Goal: Task Accomplishment & Management: Use online tool/utility

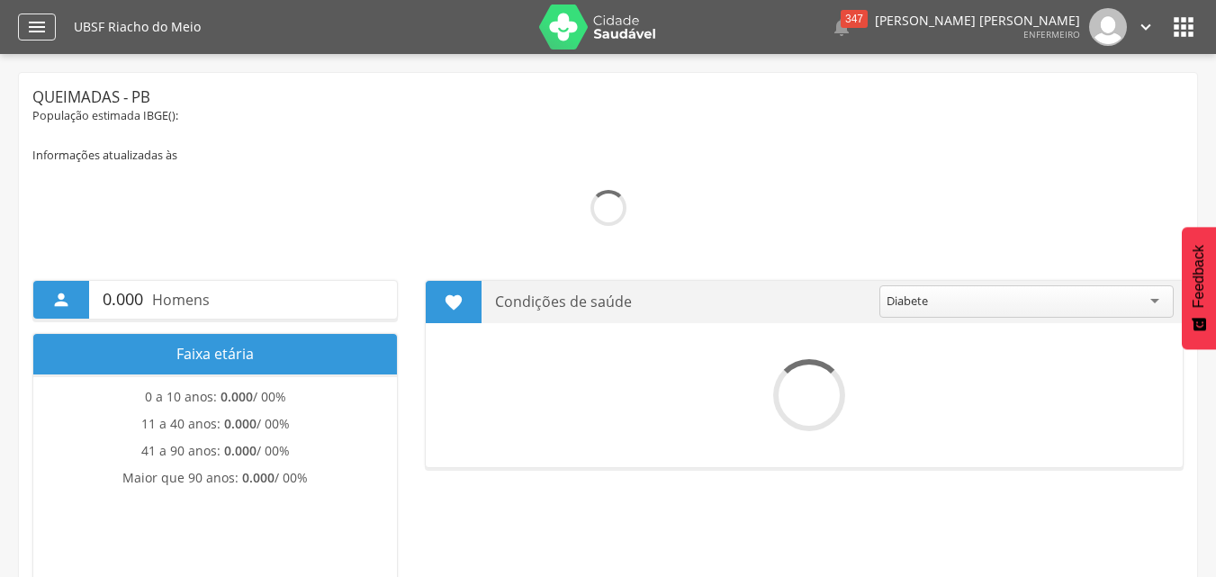
click at [41, 24] on icon "" at bounding box center [37, 27] width 22 height 22
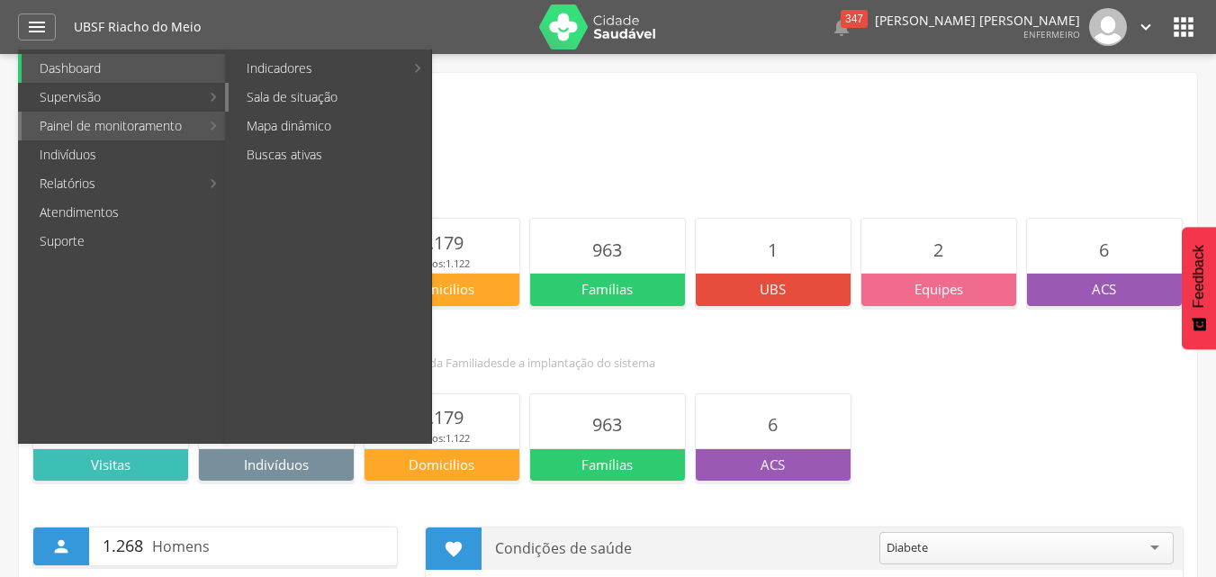
click at [340, 91] on link "Sala de situação" at bounding box center [330, 97] width 203 height 29
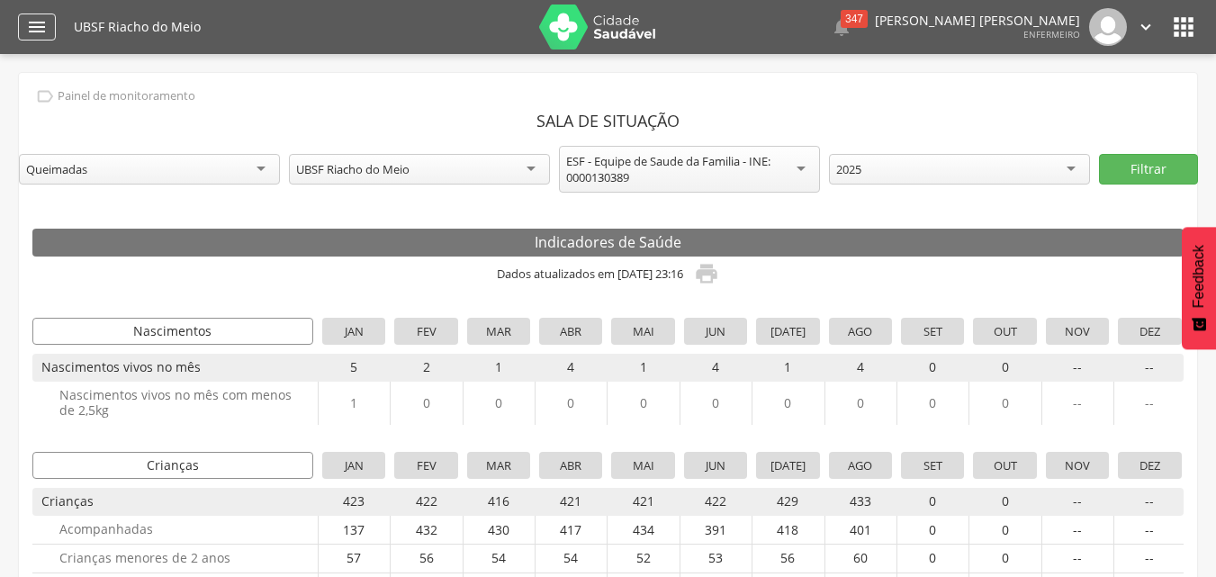
click at [47, 21] on icon "" at bounding box center [37, 27] width 22 height 22
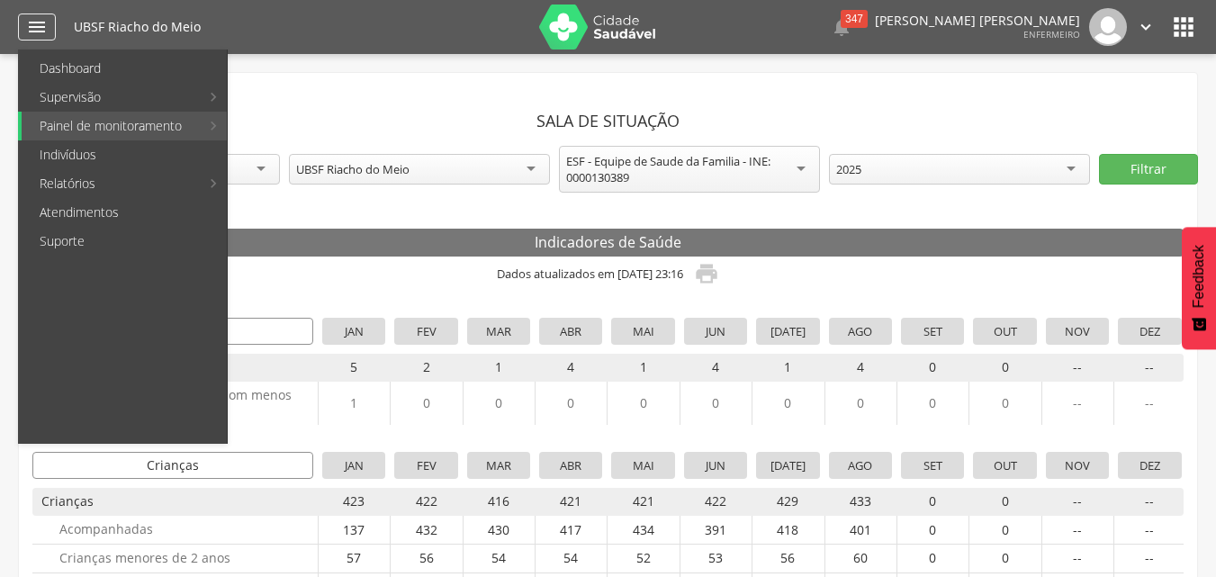
click at [28, 26] on icon "" at bounding box center [37, 27] width 22 height 22
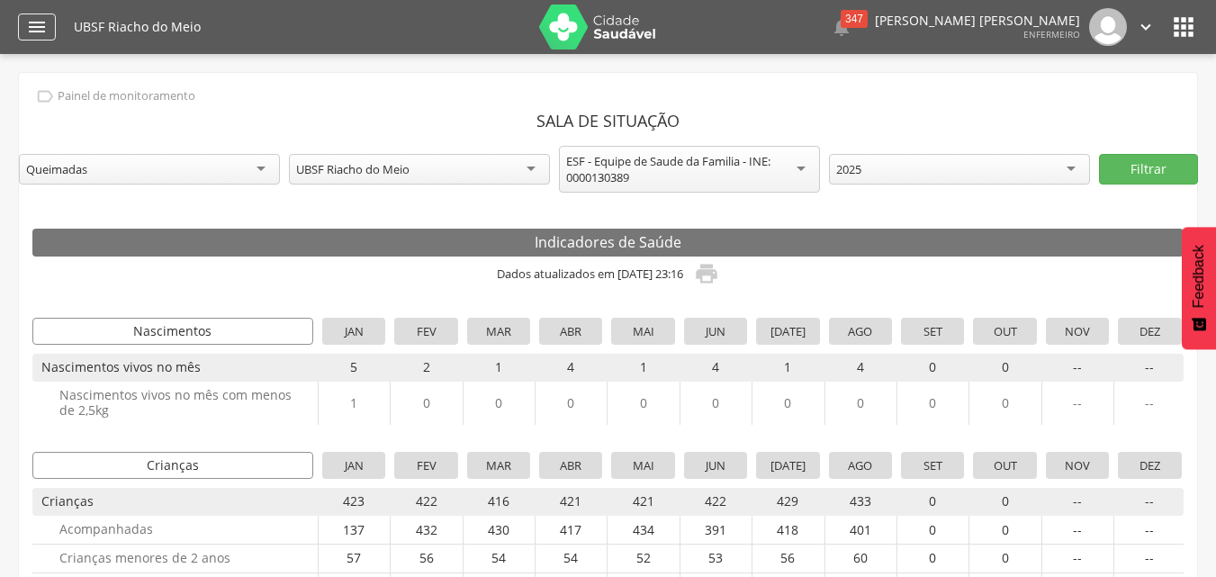
click at [32, 26] on icon "" at bounding box center [37, 27] width 22 height 22
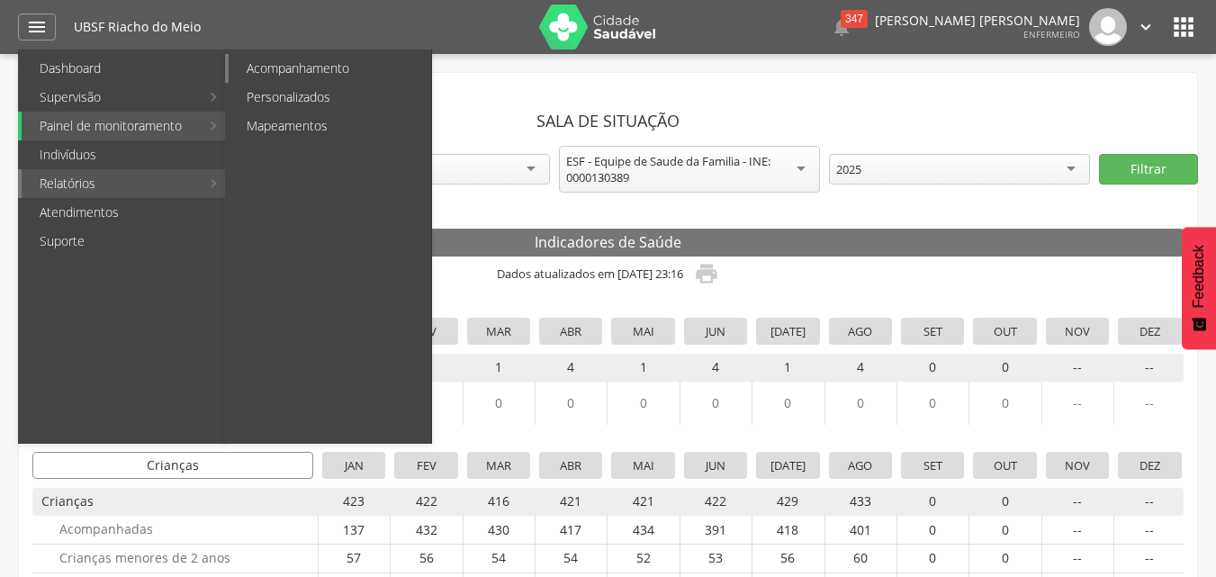
click at [309, 71] on link "Acompanhamento" at bounding box center [330, 68] width 203 height 29
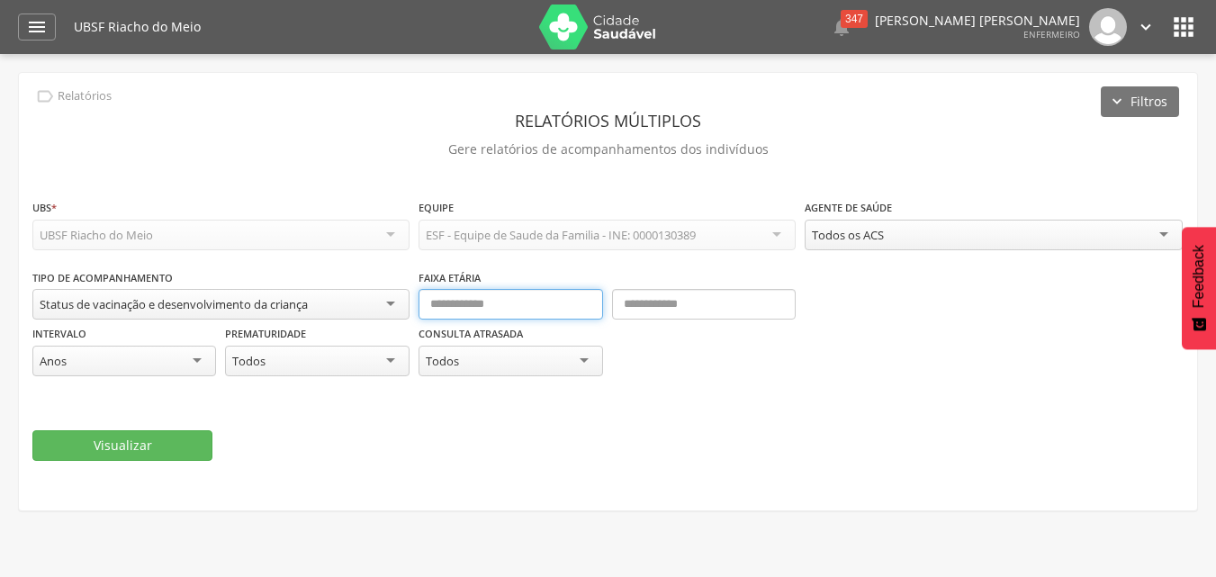
click at [499, 301] on input "text" at bounding box center [511, 304] width 184 height 31
type input "*"
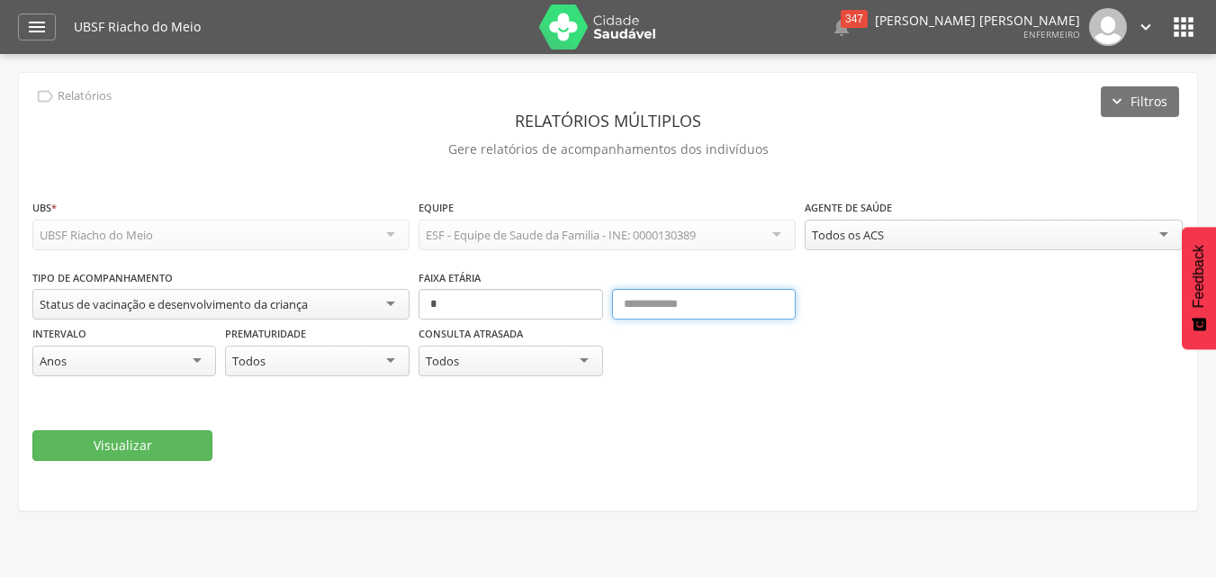
click at [648, 310] on input "text" at bounding box center [704, 304] width 184 height 31
type input "**"
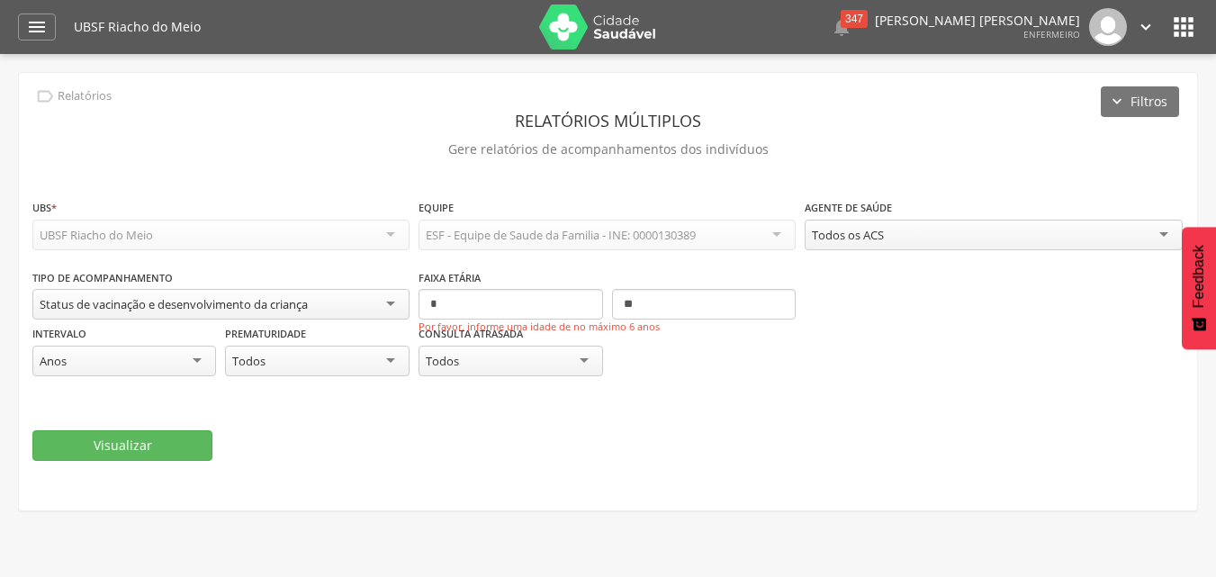
click at [1160, 230] on div "Todos os ACS" at bounding box center [993, 235] width 377 height 31
click at [201, 359] on div "Anos" at bounding box center [124, 361] width 184 height 31
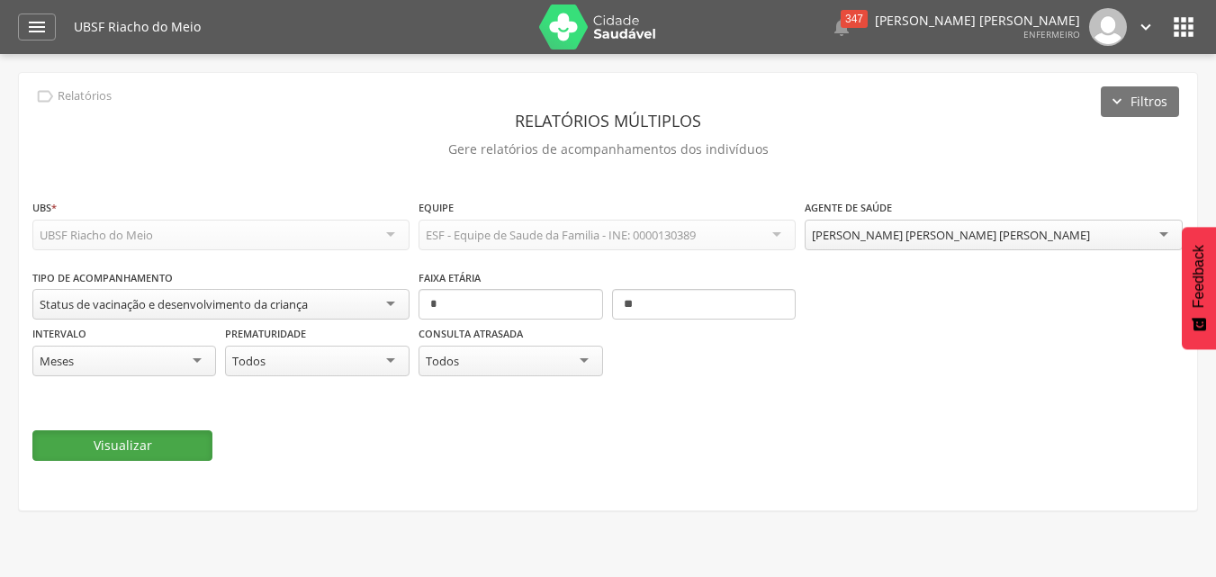
click at [194, 434] on button "Visualizar" at bounding box center [122, 445] width 180 height 31
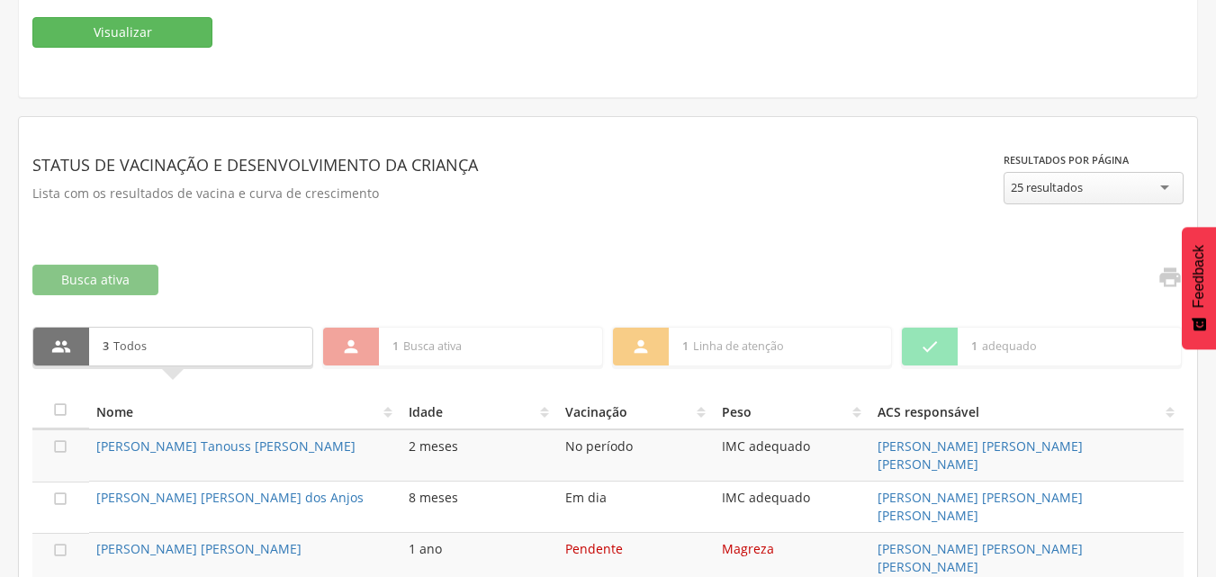
scroll to position [465, 0]
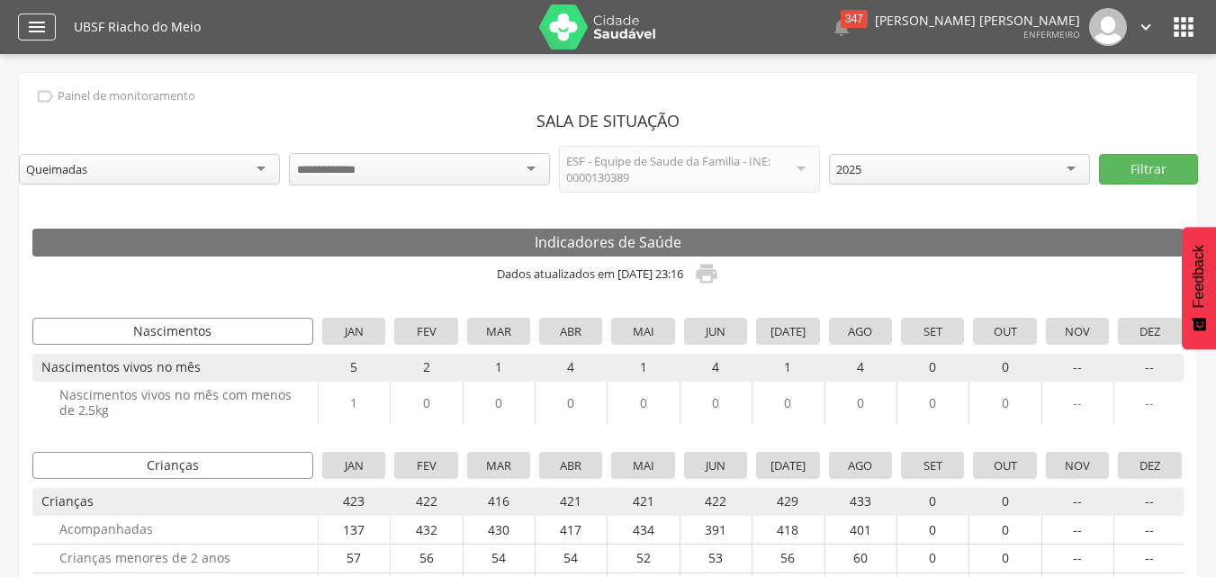
click at [39, 18] on icon "" at bounding box center [37, 27] width 22 height 22
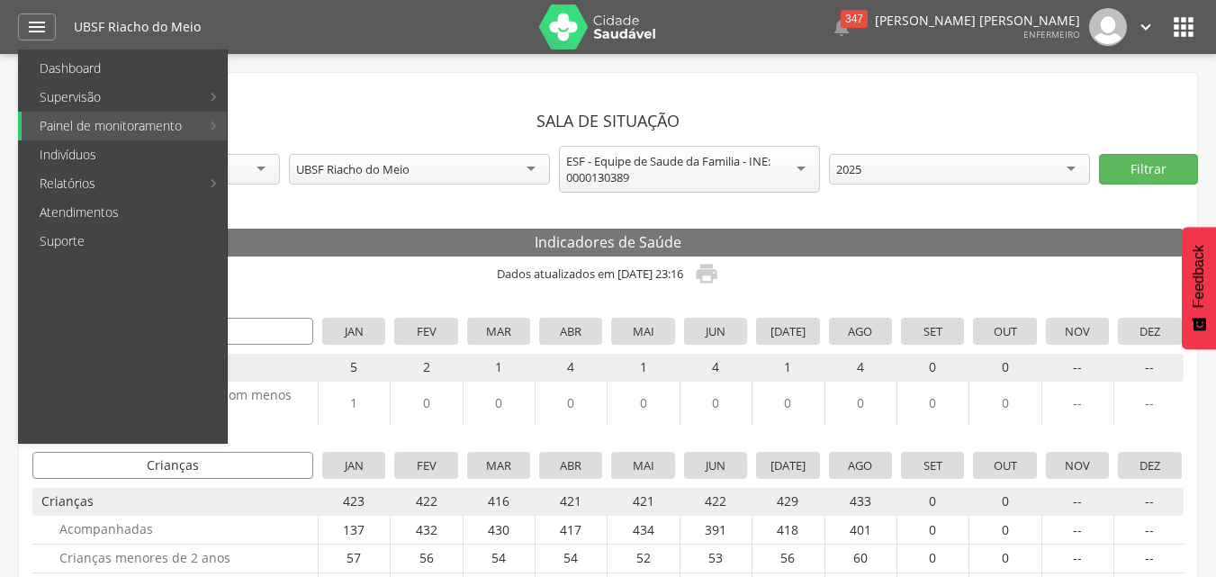
click at [339, 98] on link "Personalizados" at bounding box center [330, 97] width 203 height 29
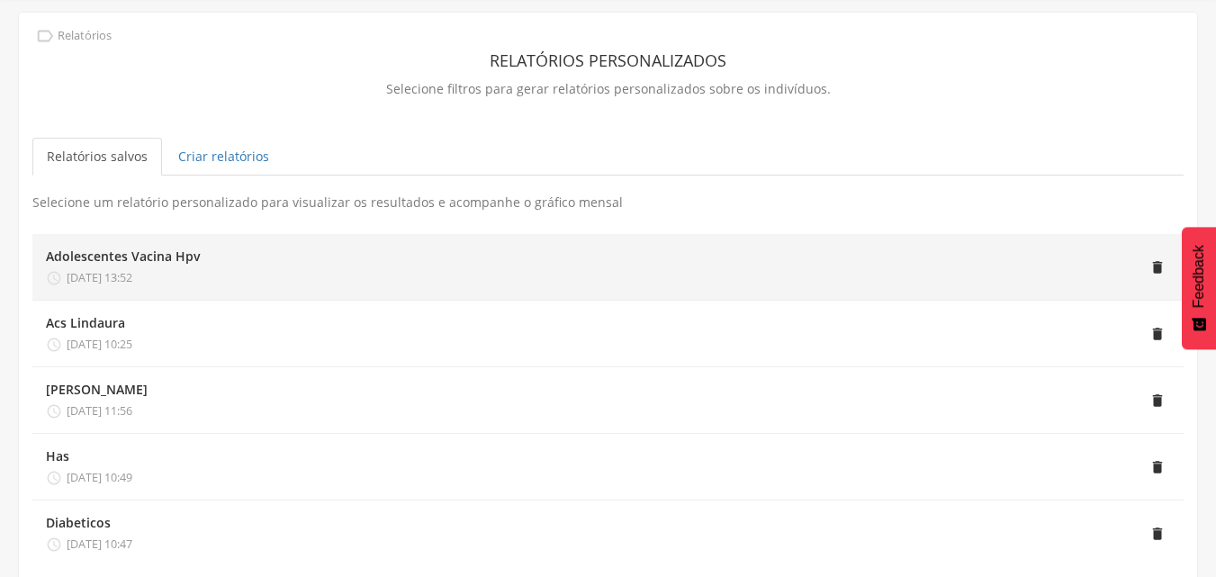
scroll to position [90, 0]
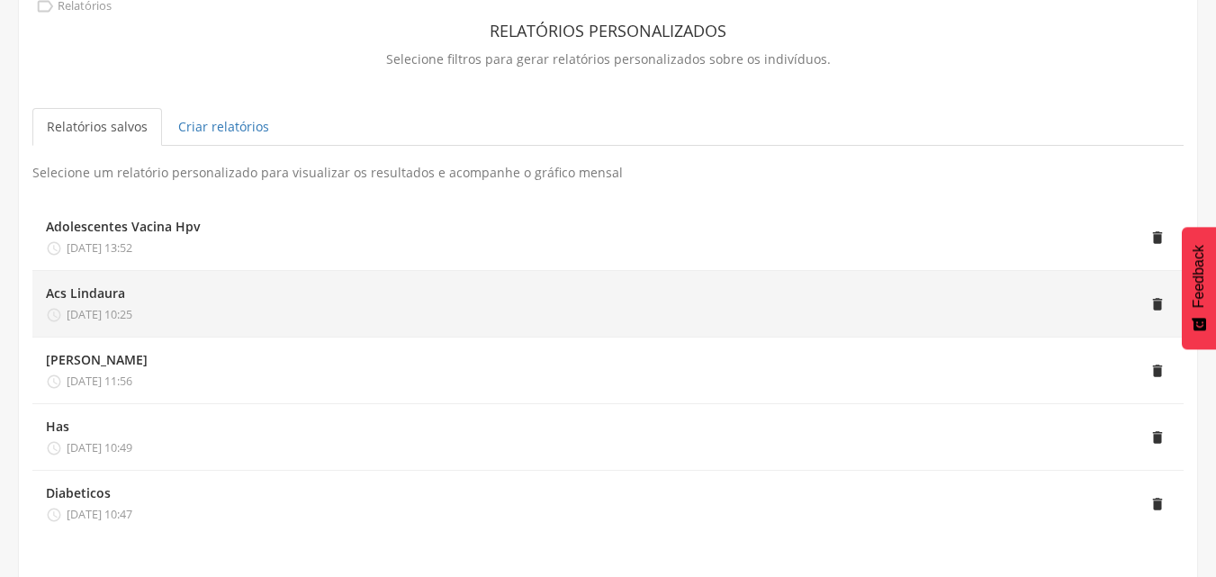
click at [311, 296] on div "" at bounding box center [651, 303] width 1038 height 39
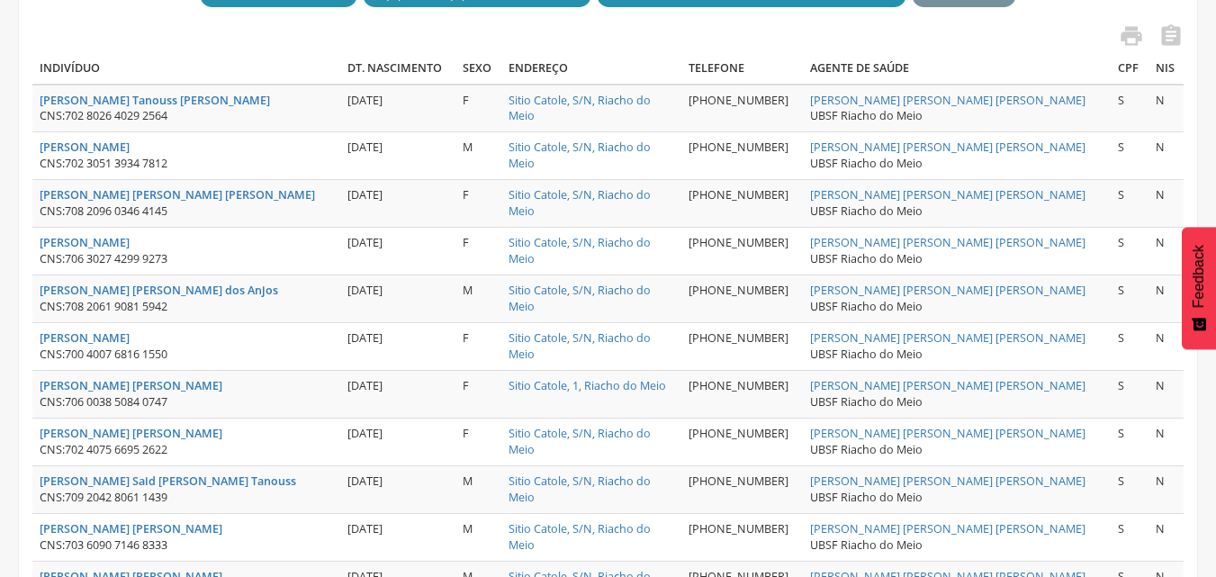
scroll to position [414, 0]
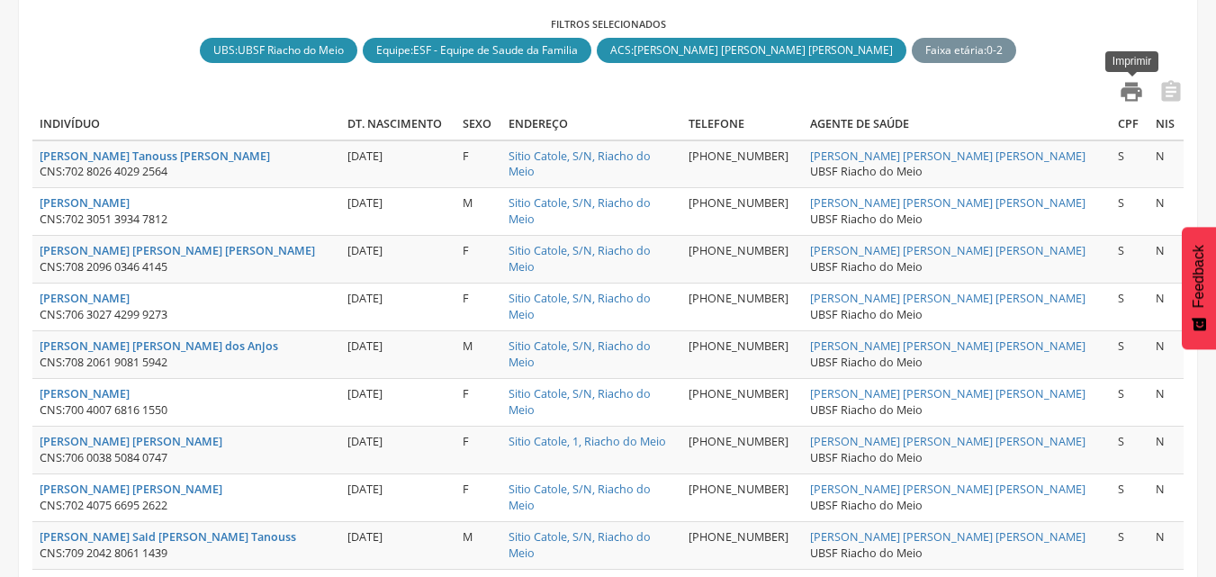
click at [1135, 94] on icon "" at bounding box center [1131, 91] width 25 height 25
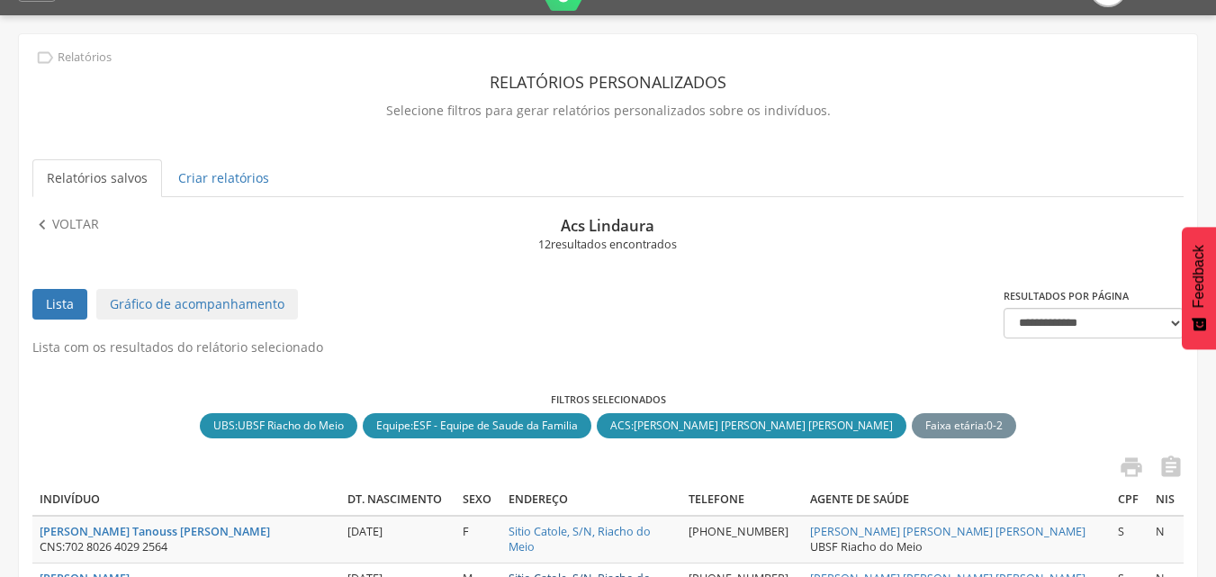
scroll to position [0, 0]
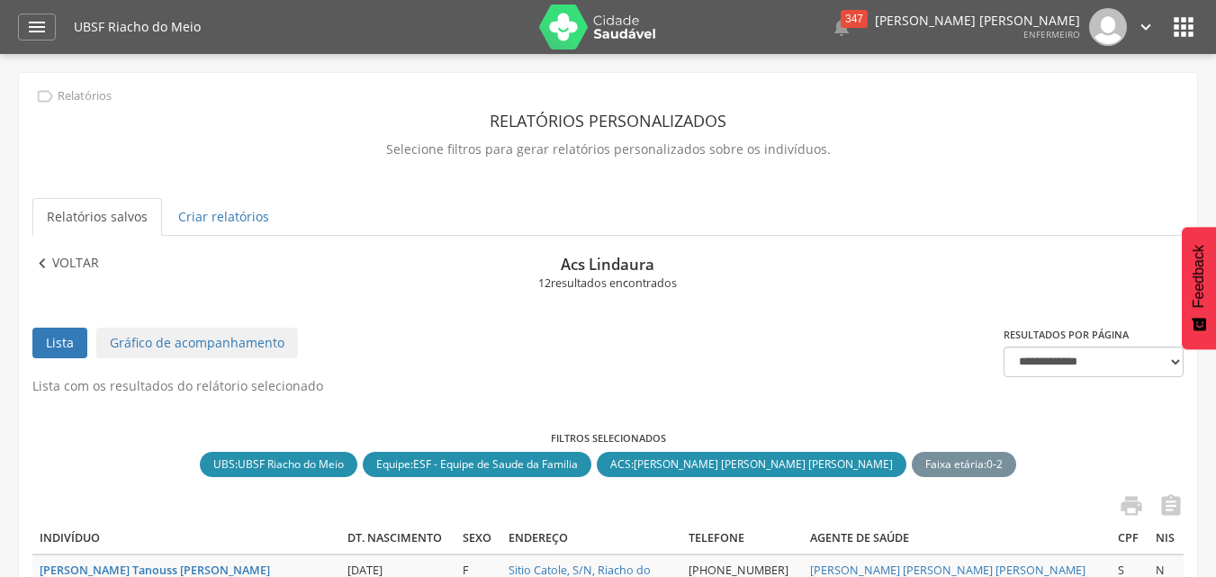
click at [54, 261] on p "Voltar" at bounding box center [75, 264] width 47 height 20
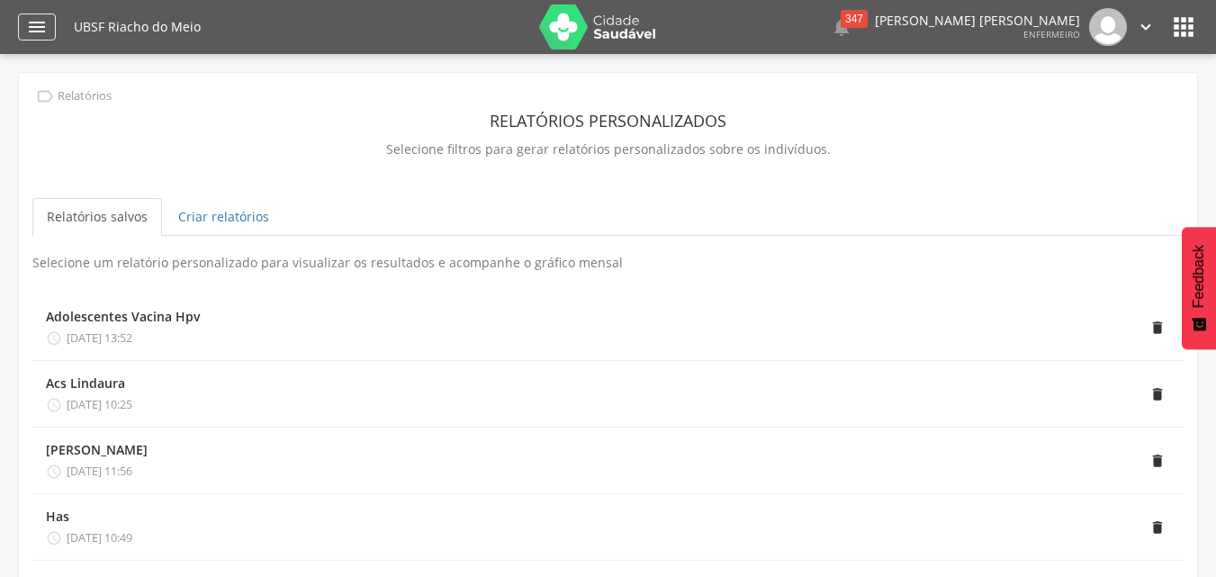
click at [31, 22] on icon "" at bounding box center [37, 27] width 22 height 22
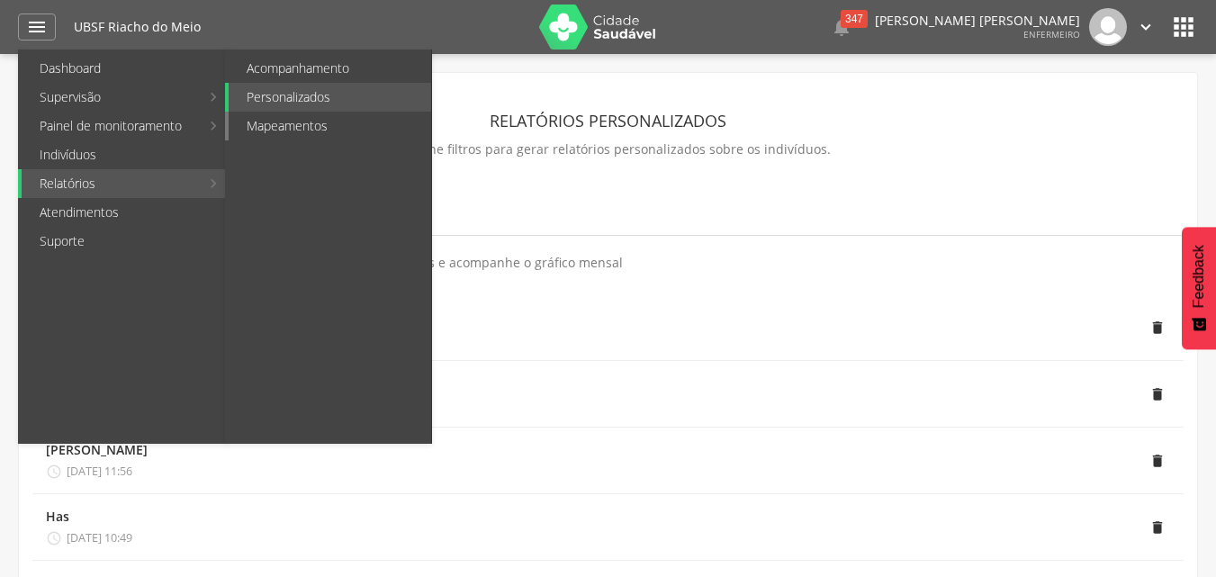
click at [325, 122] on link "Mapeamentos" at bounding box center [330, 126] width 203 height 29
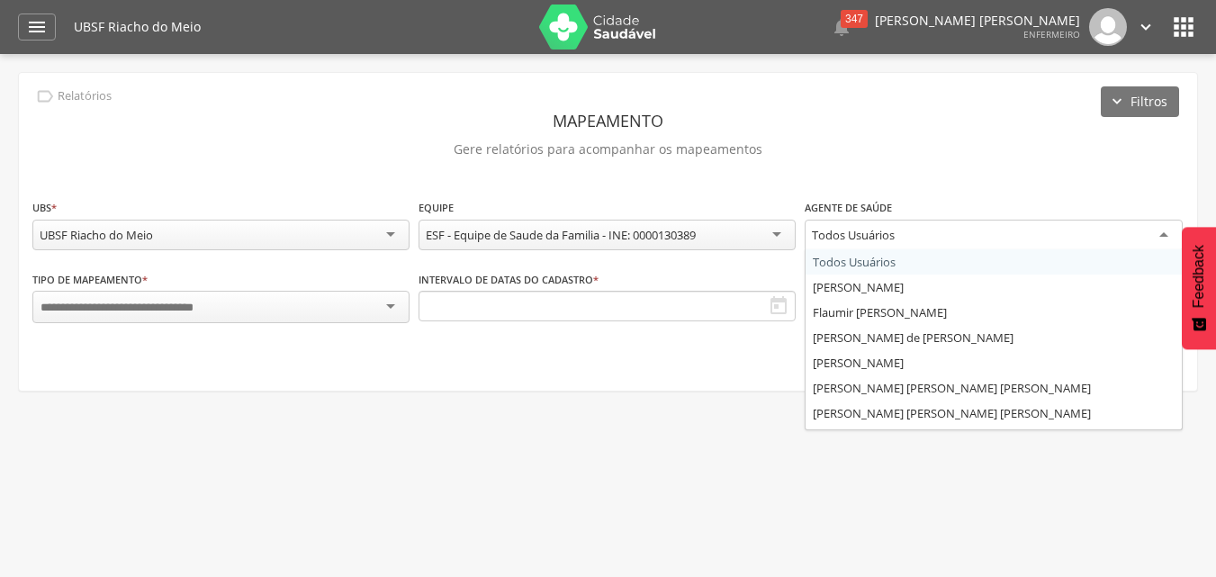
click at [1170, 229] on div "Todos Usuários" at bounding box center [993, 236] width 377 height 32
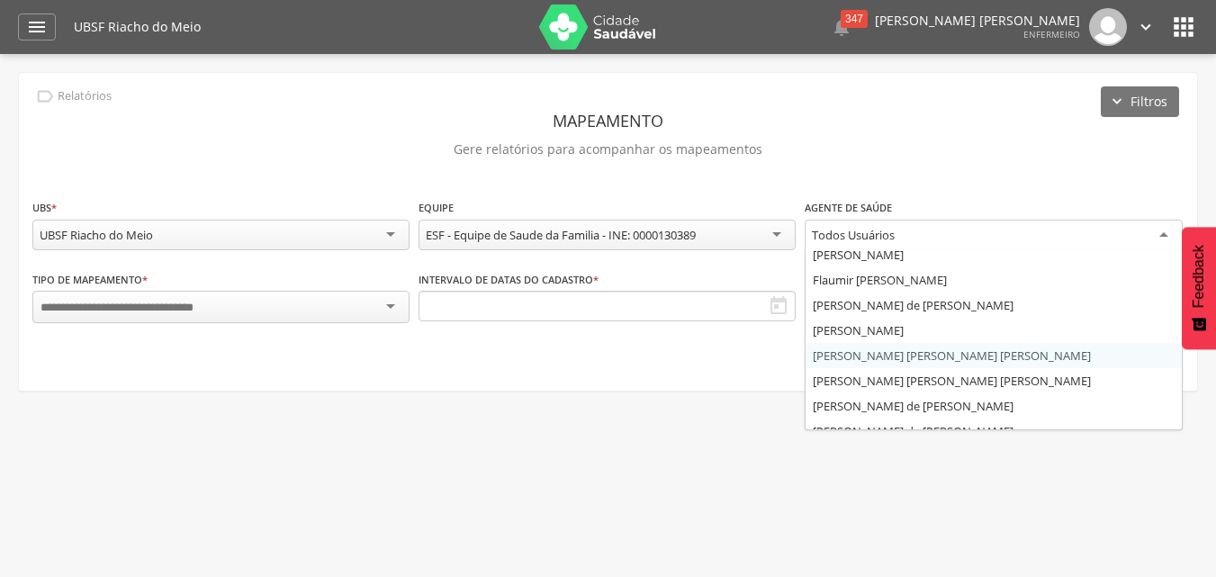
scroll to position [47, 0]
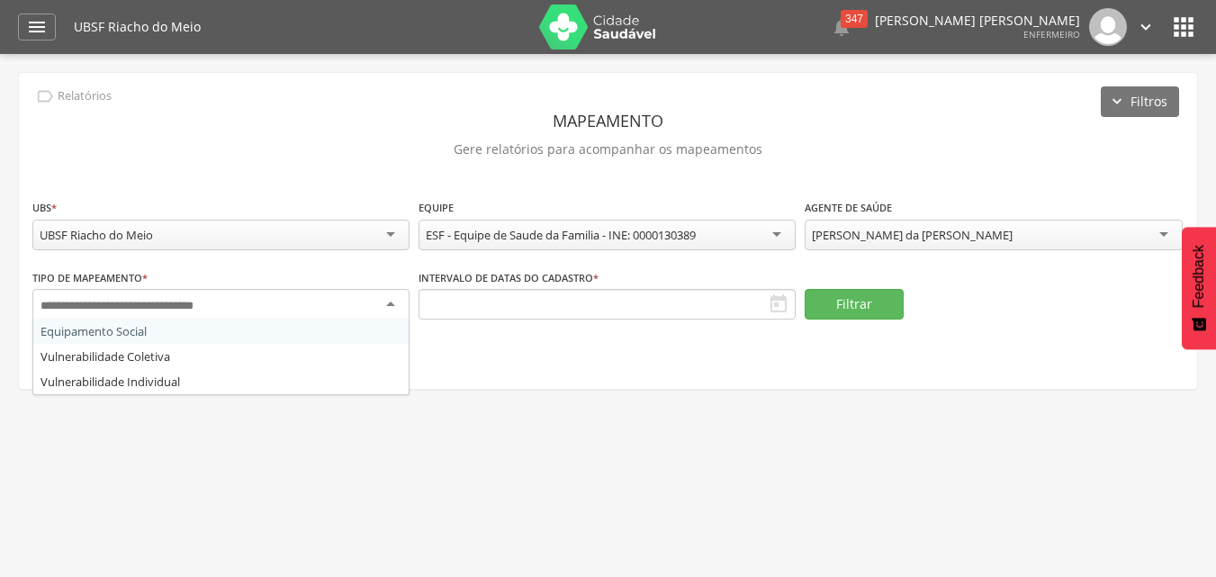
click at [404, 302] on div at bounding box center [220, 305] width 377 height 32
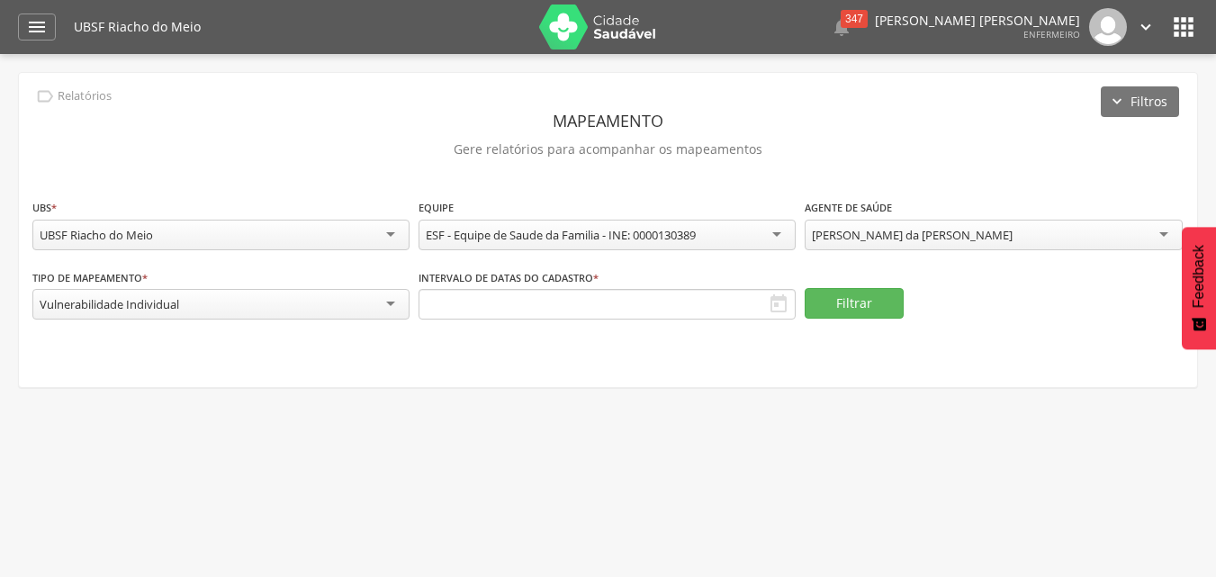
click at [781, 308] on icon "" at bounding box center [779, 304] width 22 height 22
click at [770, 302] on icon "" at bounding box center [779, 304] width 22 height 22
click at [49, 26] on div "" at bounding box center [37, 27] width 38 height 27
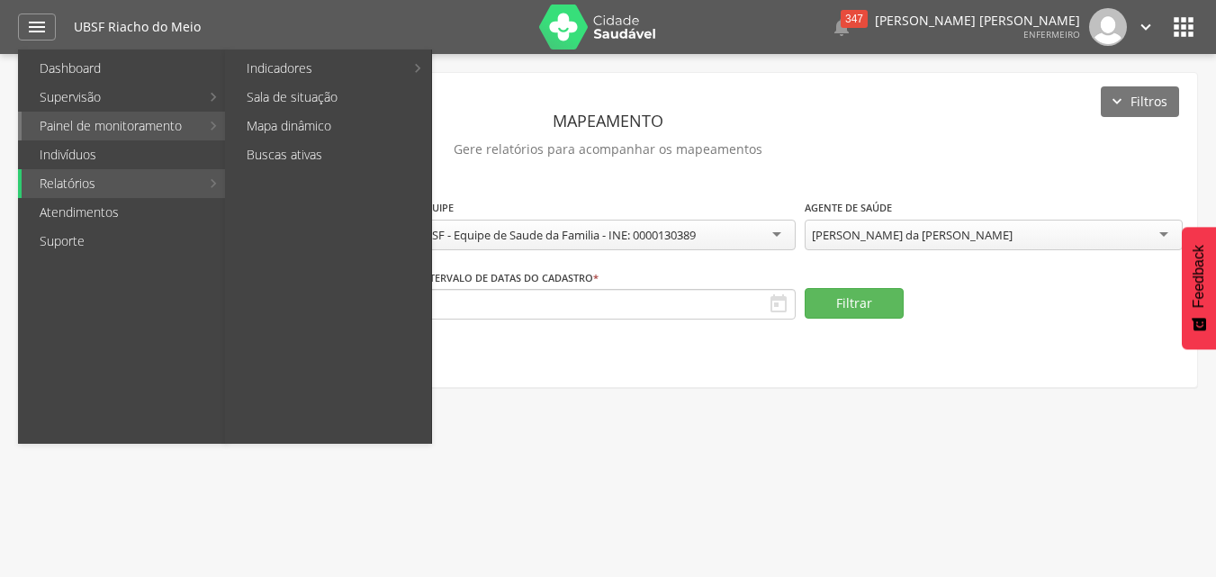
click at [151, 126] on link "Painel de monitoramento" at bounding box center [111, 126] width 178 height 29
click at [212, 120] on li "Painel de monitoramento Indicadores Bolsa Família Colo de Útero e Mama Controle…" at bounding box center [122, 126] width 209 height 29
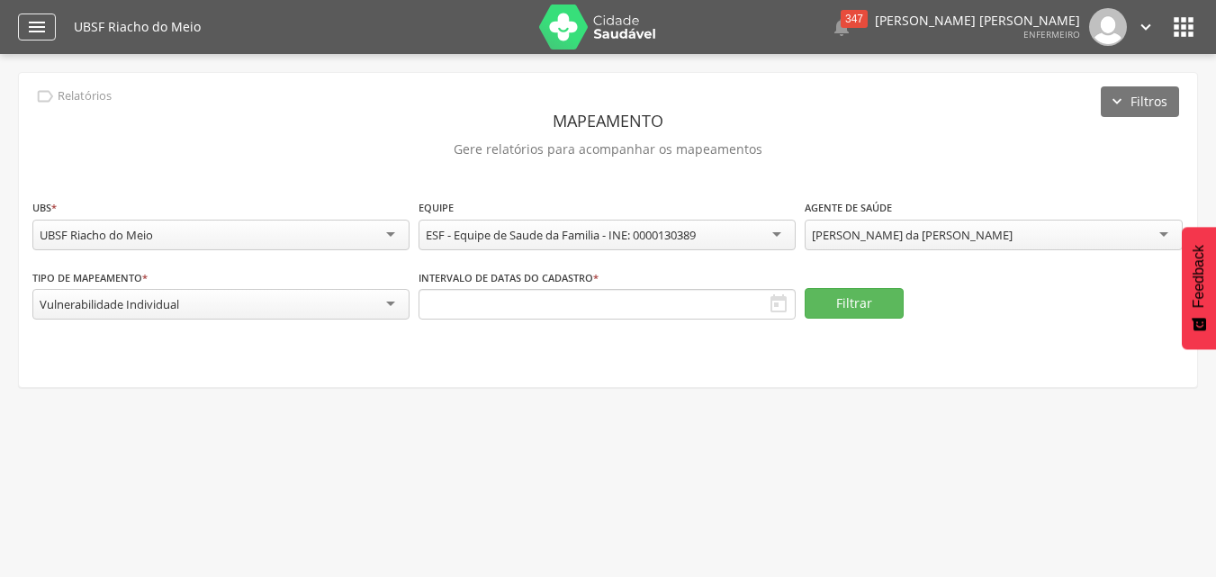
click at [28, 28] on icon "" at bounding box center [37, 27] width 22 height 22
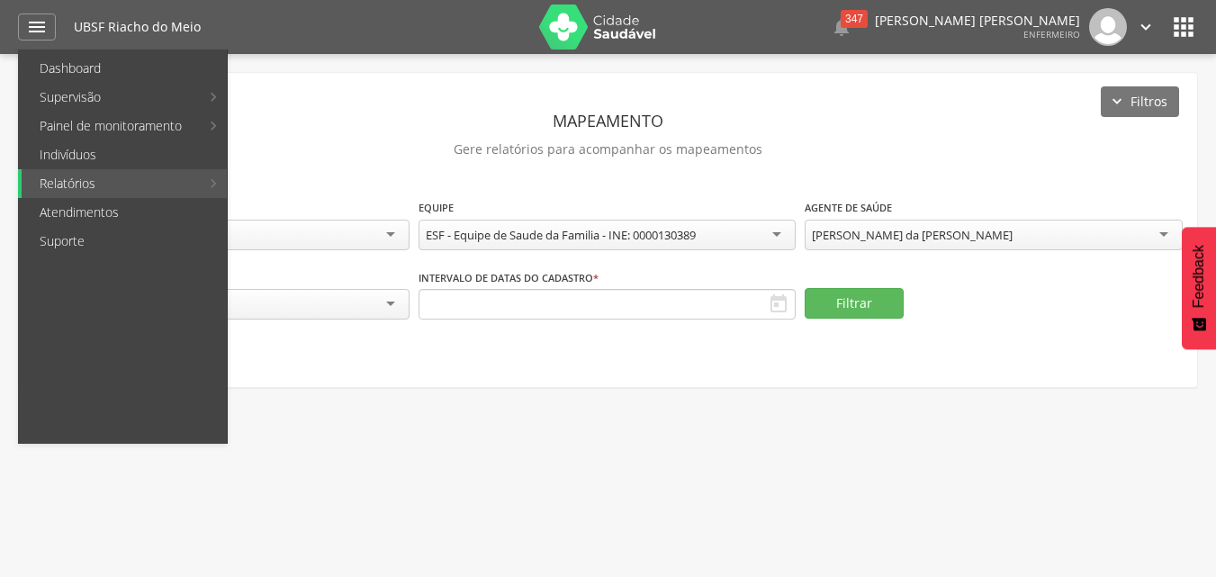
drag, startPoint x: 155, startPoint y: 329, endPoint x: 159, endPoint y: 309, distance: 20.3
click at [156, 325] on ul "Dashboard Supervisão Produtividade Mapa da Cidade App desatualizado Última sinc…" at bounding box center [123, 247] width 210 height 394
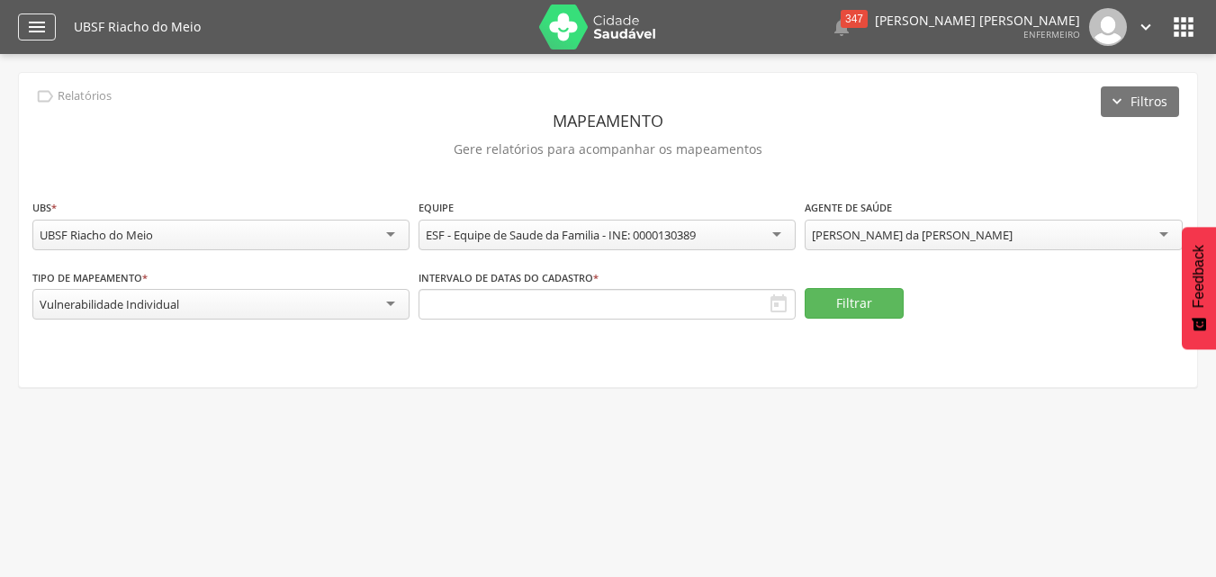
click at [38, 19] on icon "" at bounding box center [37, 27] width 22 height 22
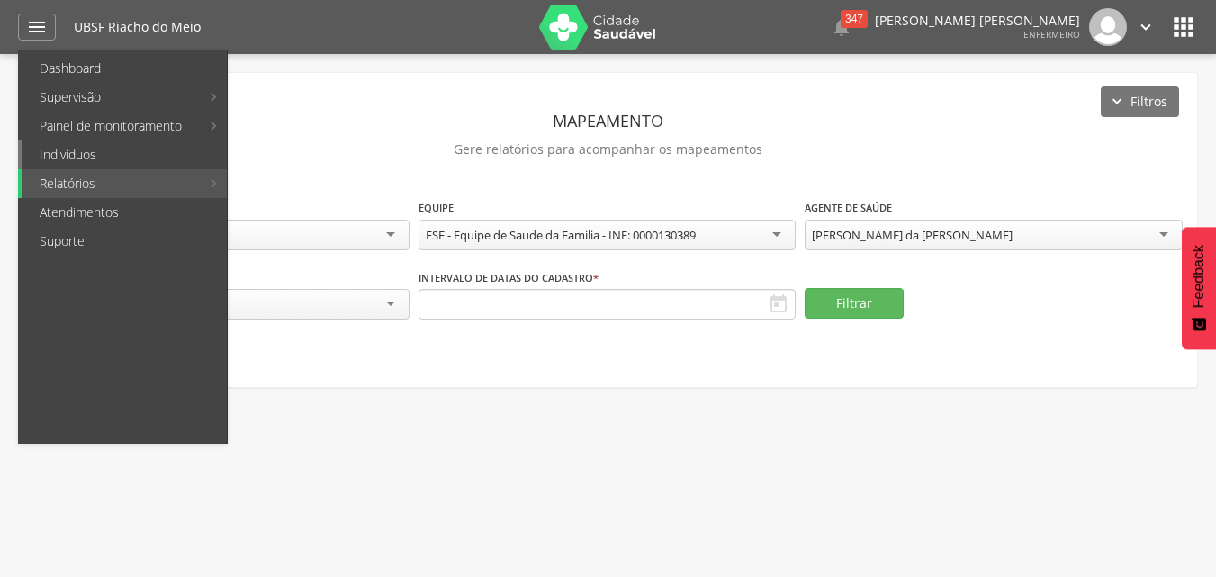
click at [94, 154] on link "Indivíduos" at bounding box center [124, 154] width 205 height 29
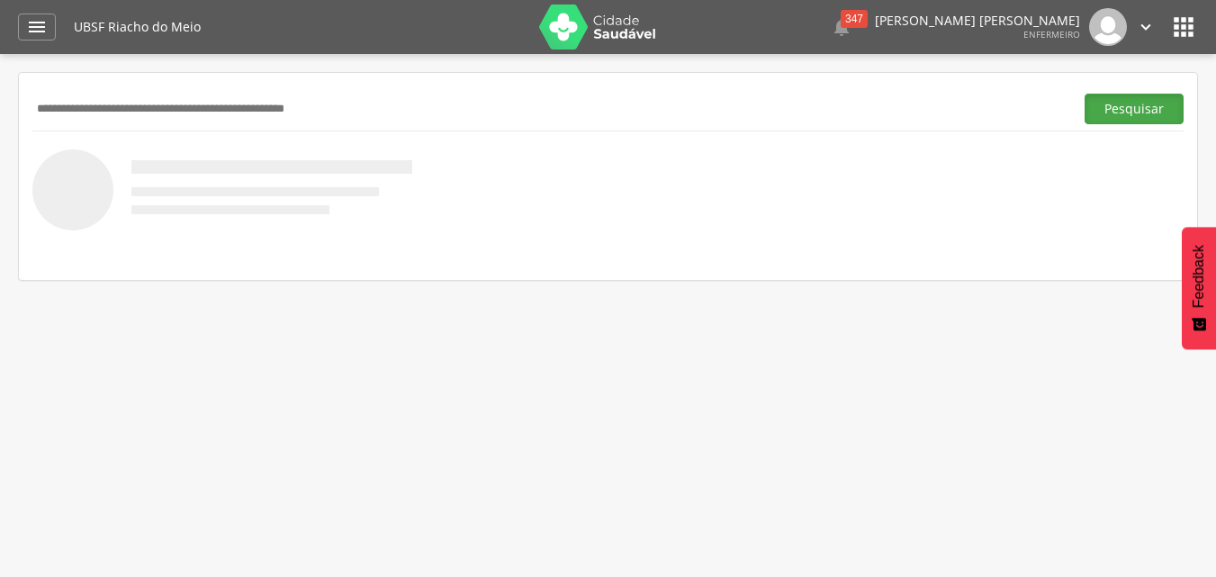
click at [1137, 94] on button "Pesquisar" at bounding box center [1134, 109] width 99 height 31
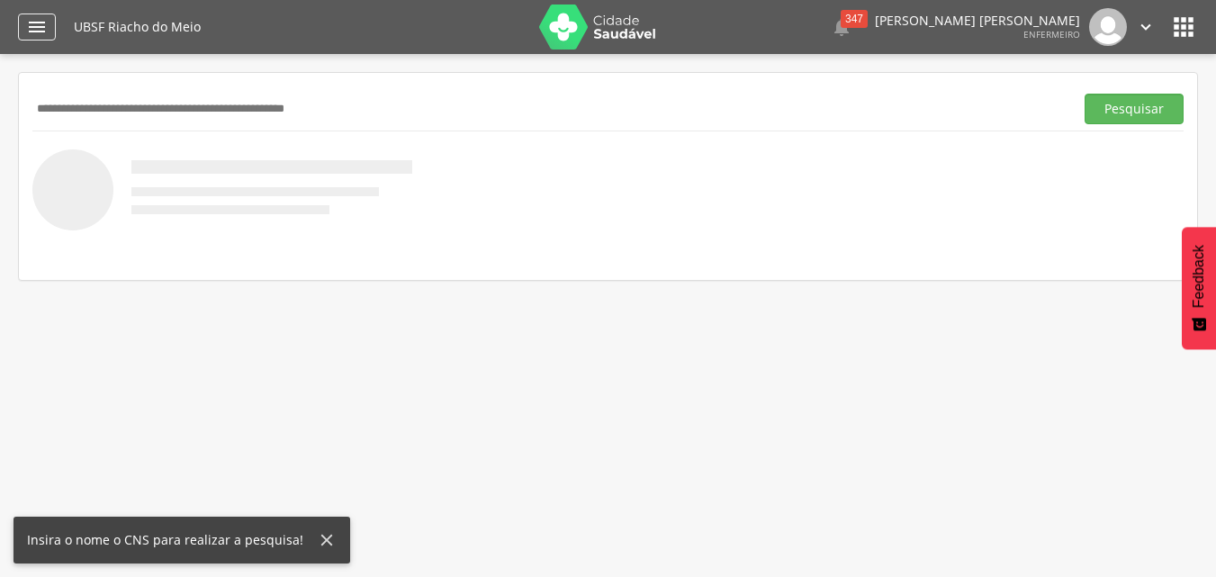
click at [50, 27] on div "" at bounding box center [37, 27] width 38 height 27
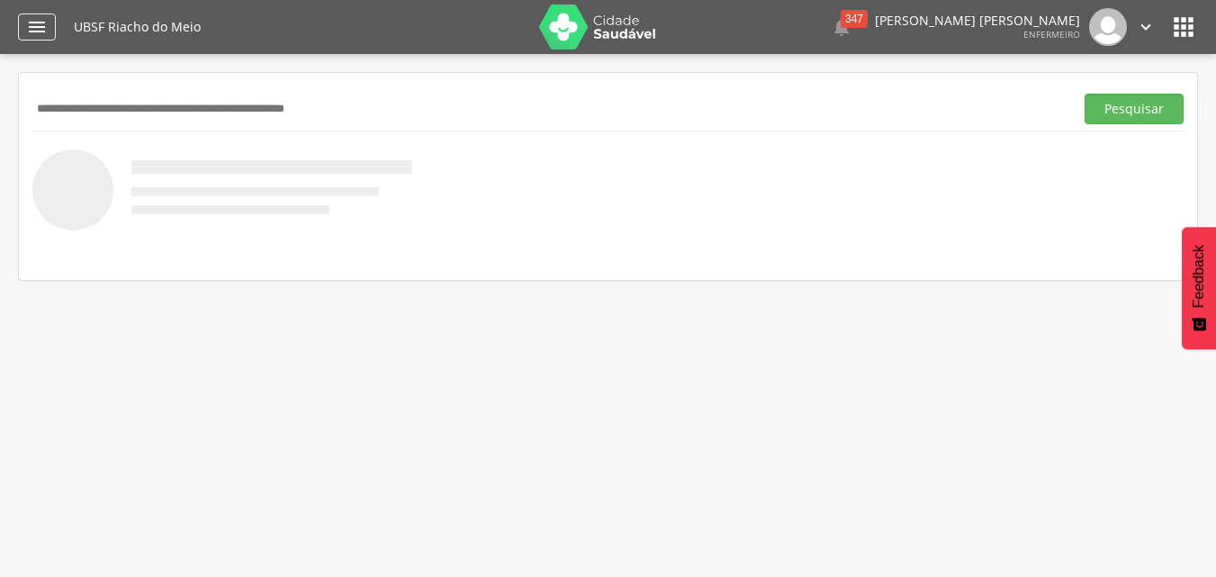
click at [36, 36] on icon "" at bounding box center [37, 27] width 22 height 22
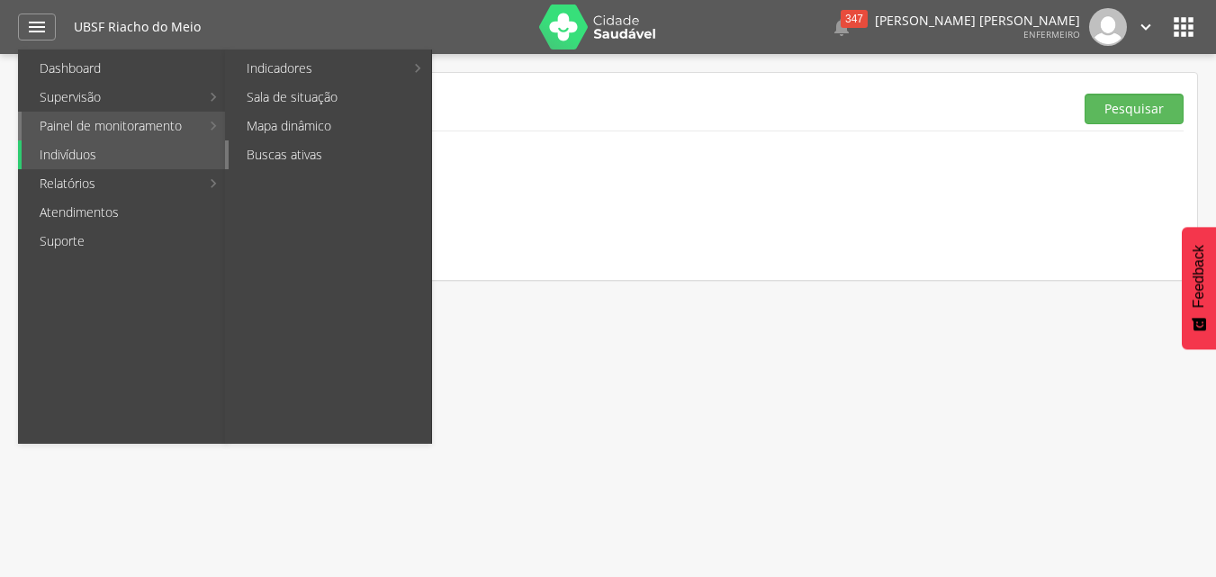
click at [331, 148] on link "Buscas ativas" at bounding box center [330, 154] width 203 height 29
type input "**********"
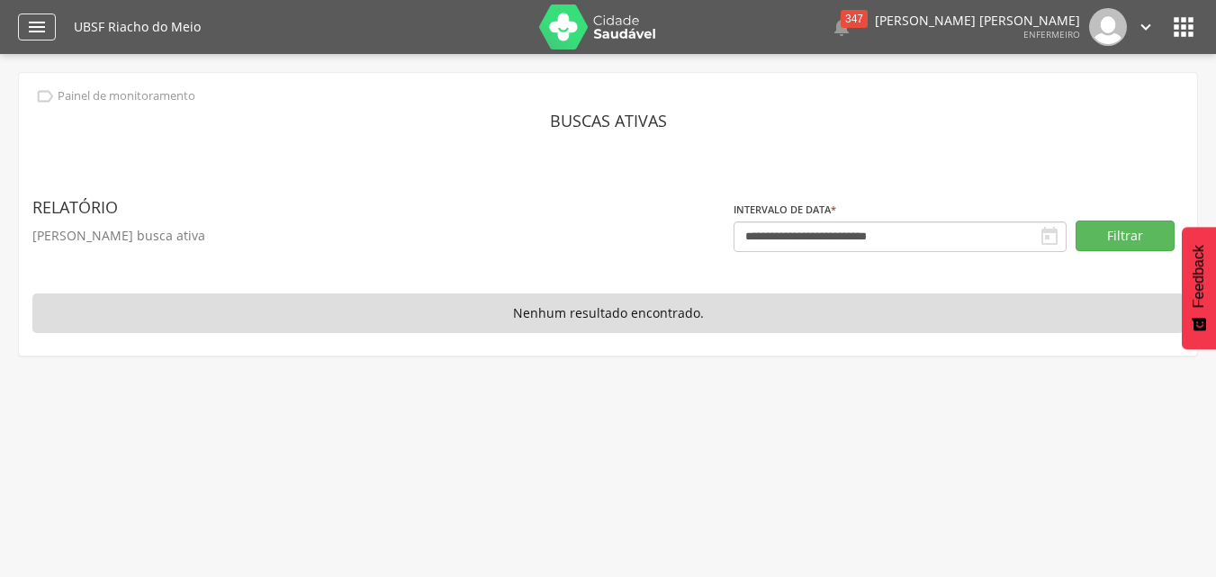
click at [50, 23] on div "" at bounding box center [37, 27] width 38 height 27
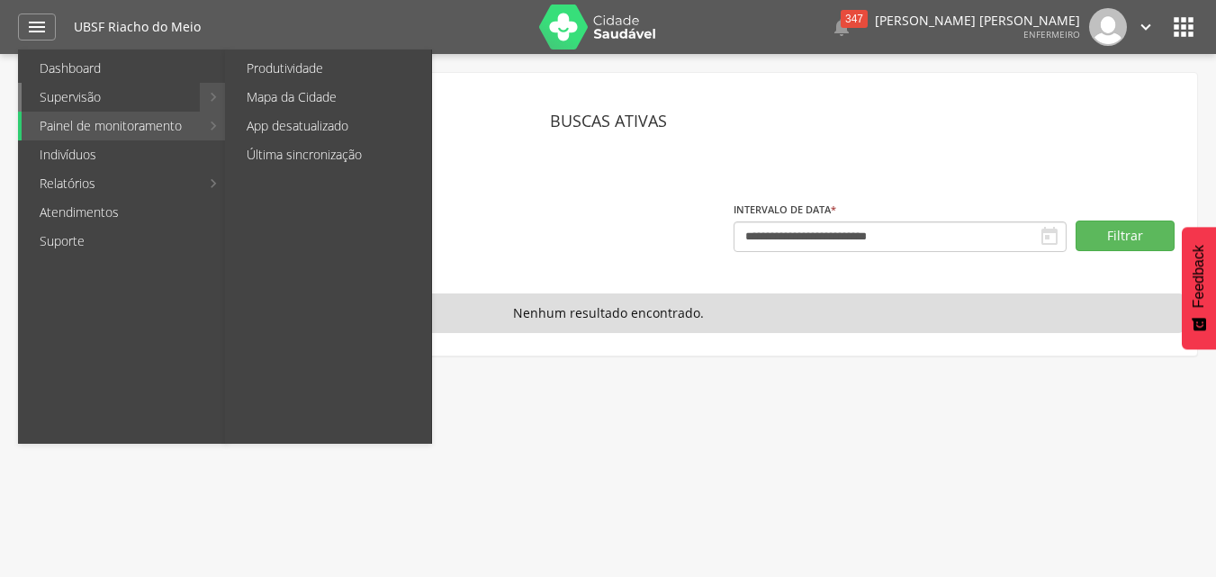
click at [158, 99] on link "Supervisão" at bounding box center [111, 97] width 178 height 29
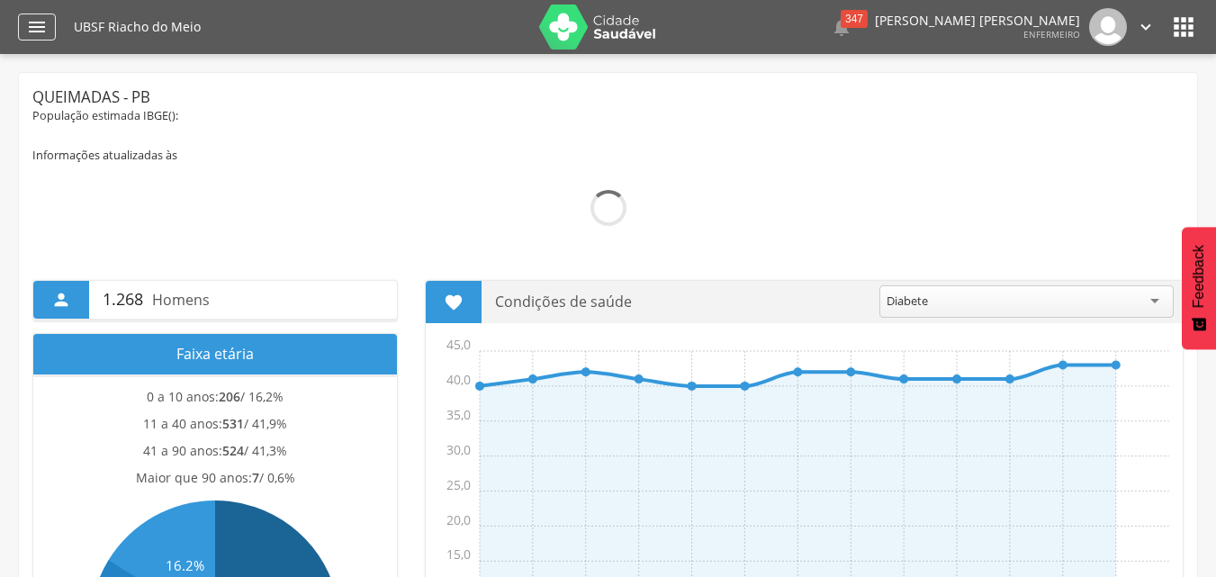
click at [39, 28] on icon "" at bounding box center [37, 27] width 22 height 22
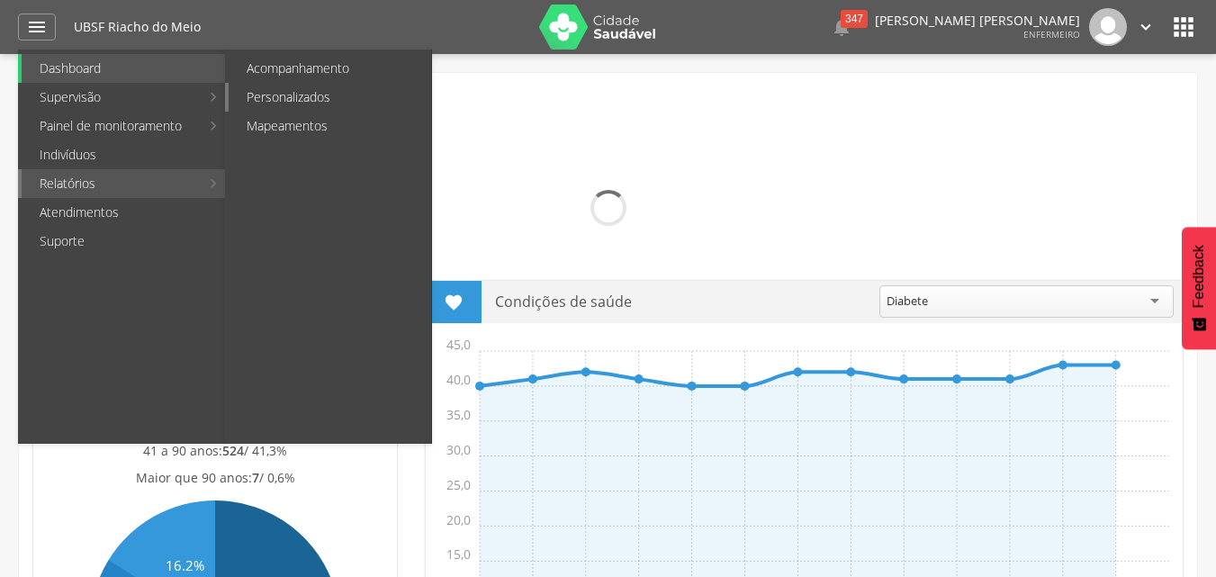
click at [347, 98] on link "Personalizados" at bounding box center [330, 97] width 203 height 29
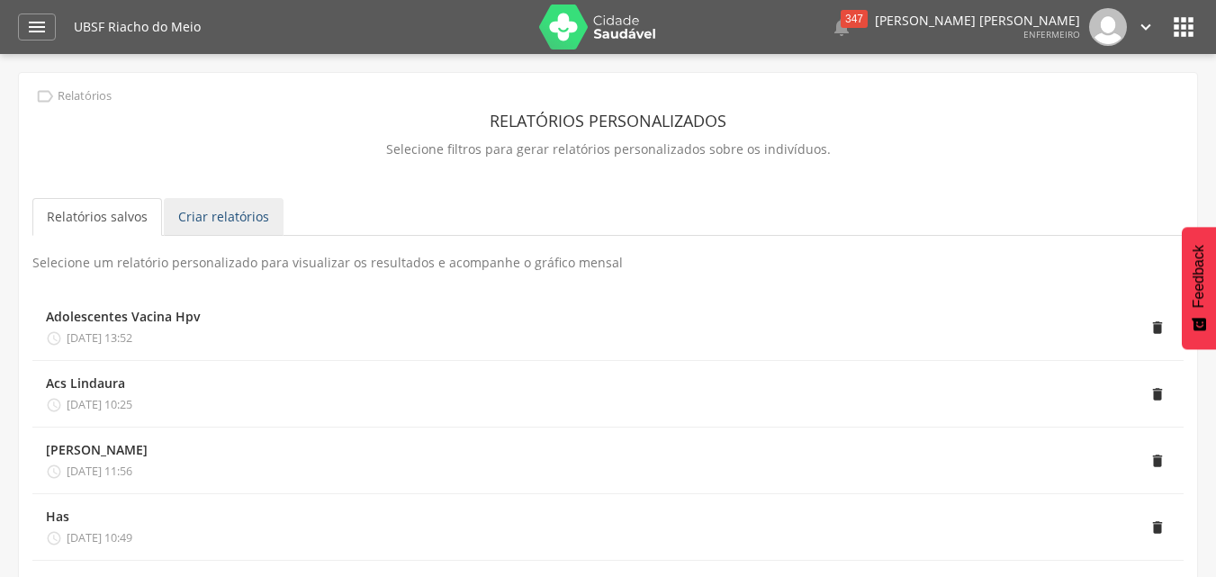
click at [253, 221] on link "Criar relatórios" at bounding box center [224, 217] width 120 height 38
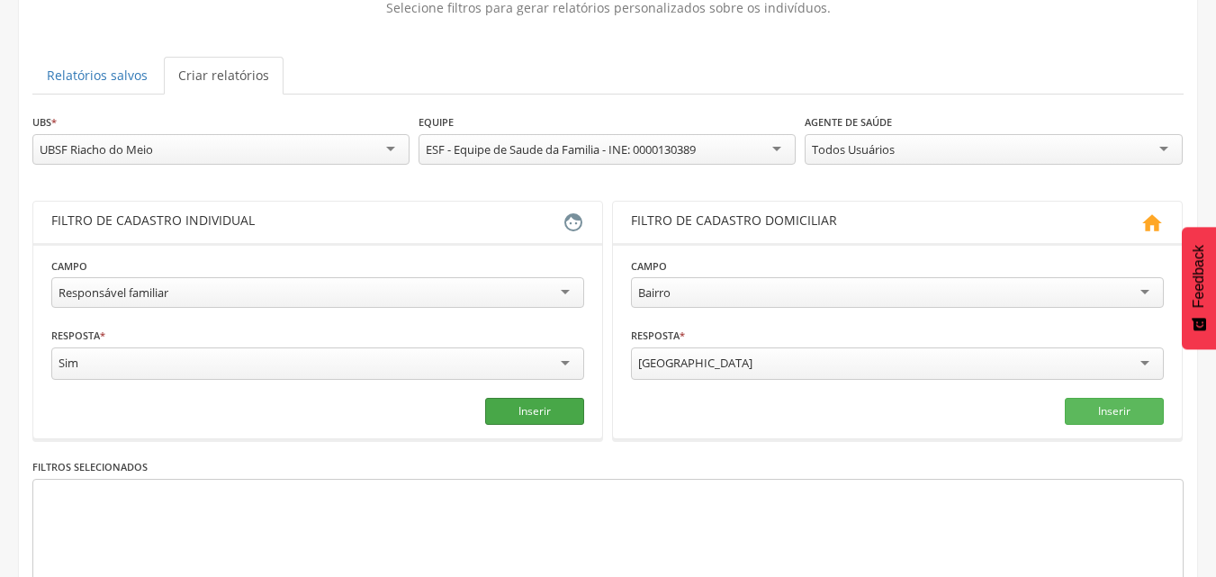
scroll to position [180, 0]
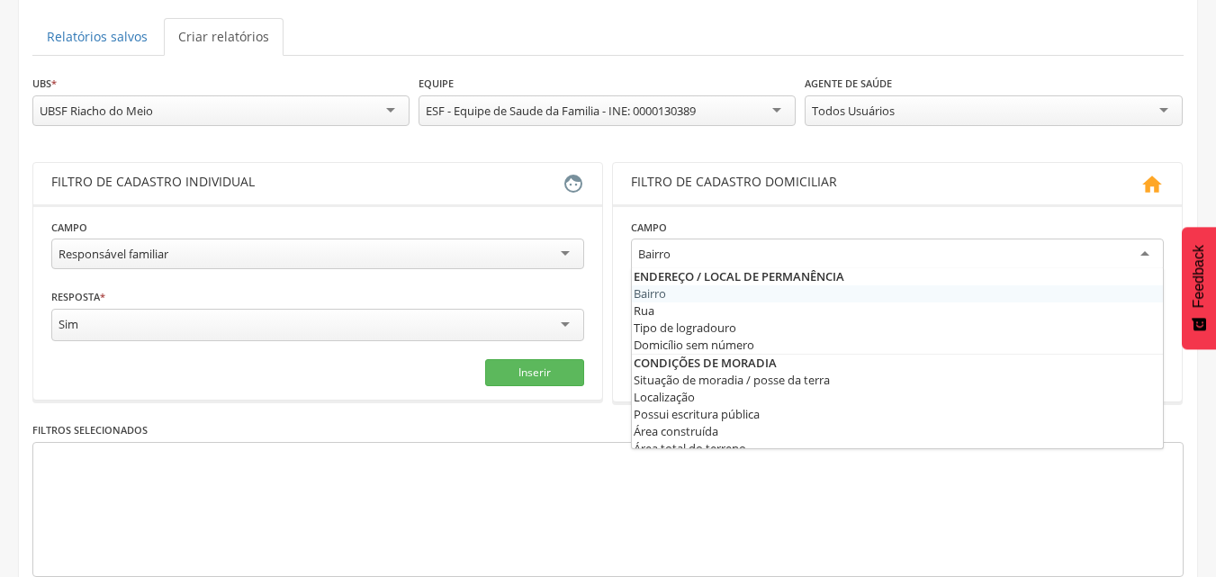
click at [1144, 249] on div "Bairro" at bounding box center [897, 255] width 533 height 32
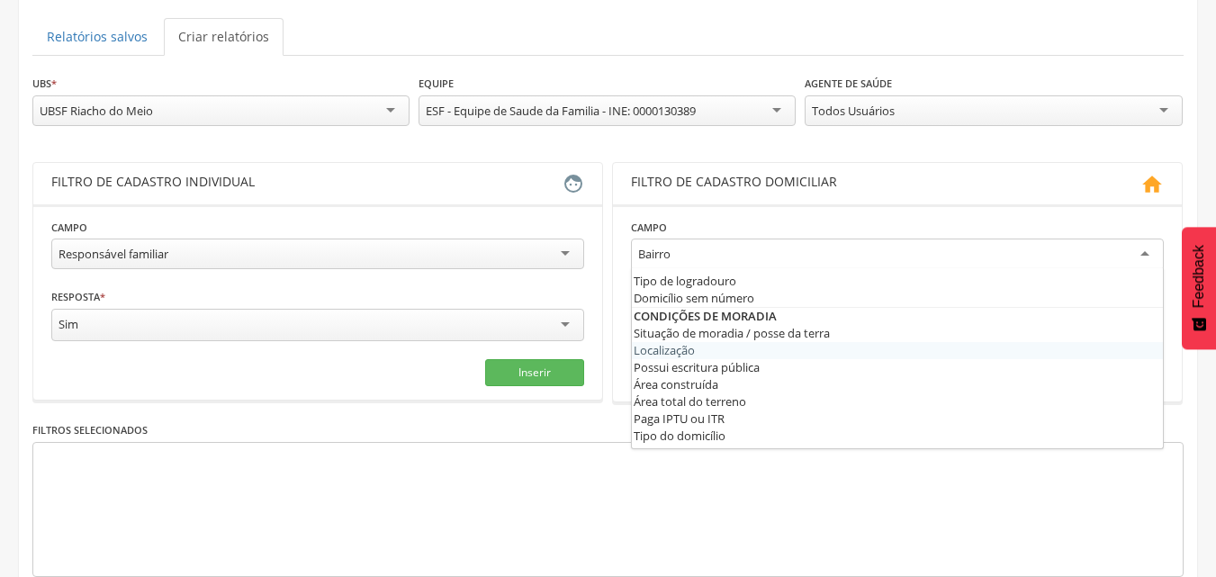
scroll to position [90, 0]
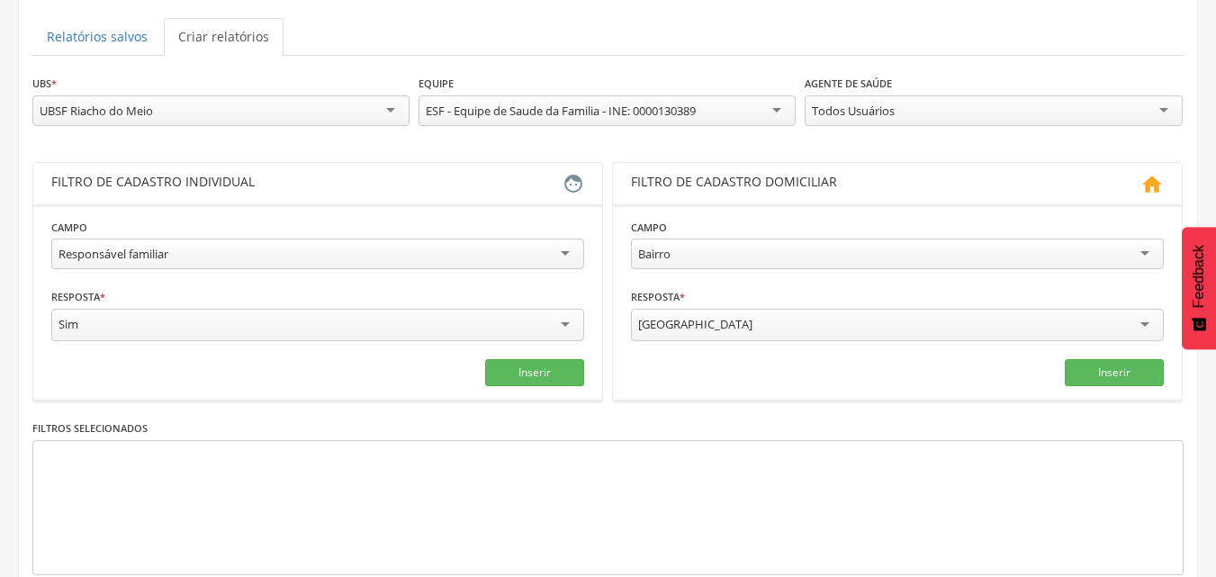
drag, startPoint x: 879, startPoint y: 510, endPoint x: 997, endPoint y: 409, distance: 155.8
click at [879, 509] on div at bounding box center [607, 507] width 1151 height 135
click at [1157, 327] on div "[GEOGRAPHIC_DATA]" at bounding box center [897, 325] width 533 height 32
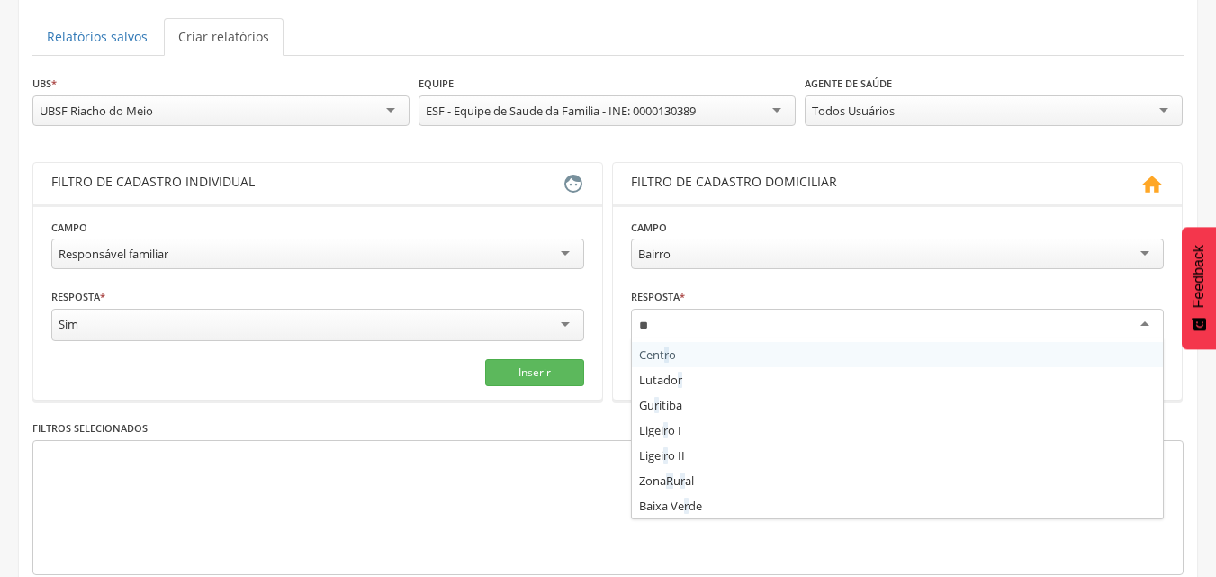
scroll to position [0, 0]
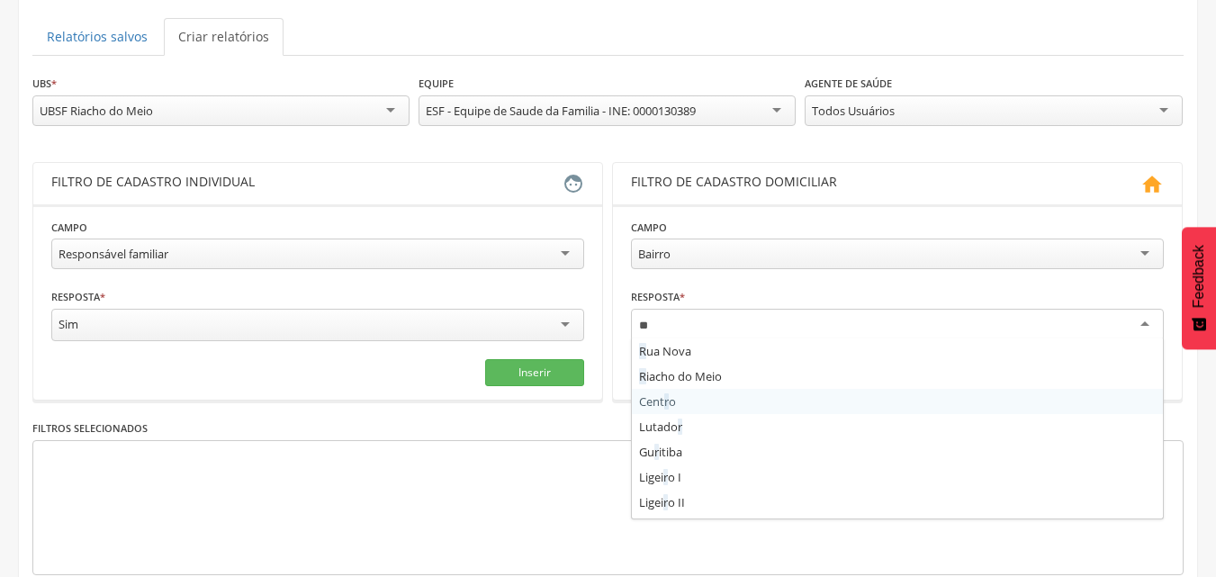
type input "***"
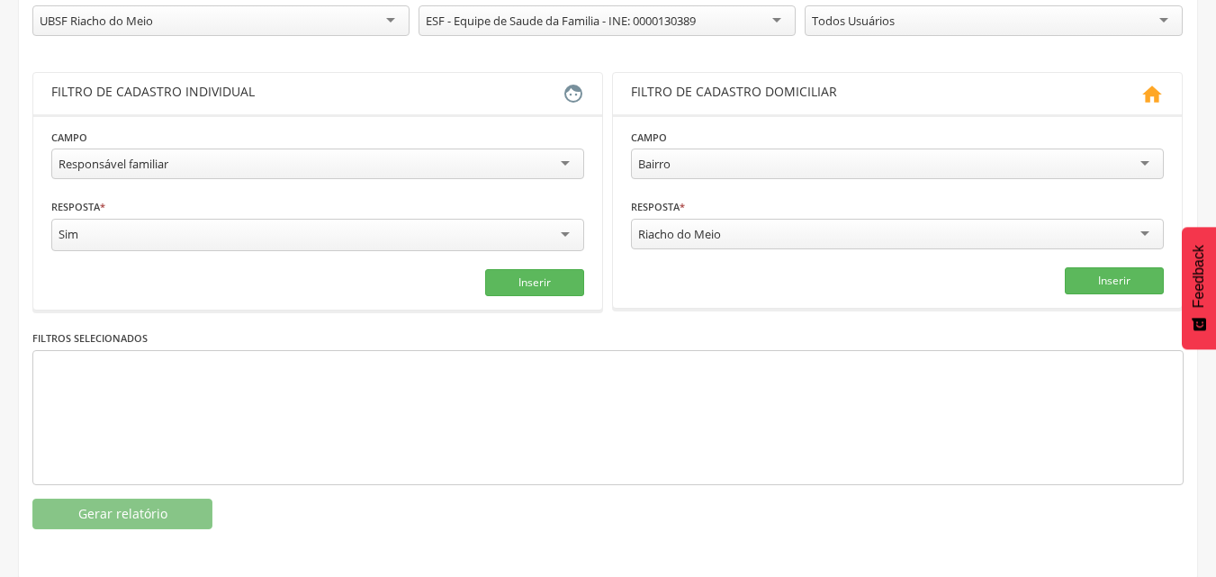
scroll to position [271, 0]
click at [567, 231] on div "Sim" at bounding box center [317, 234] width 533 height 32
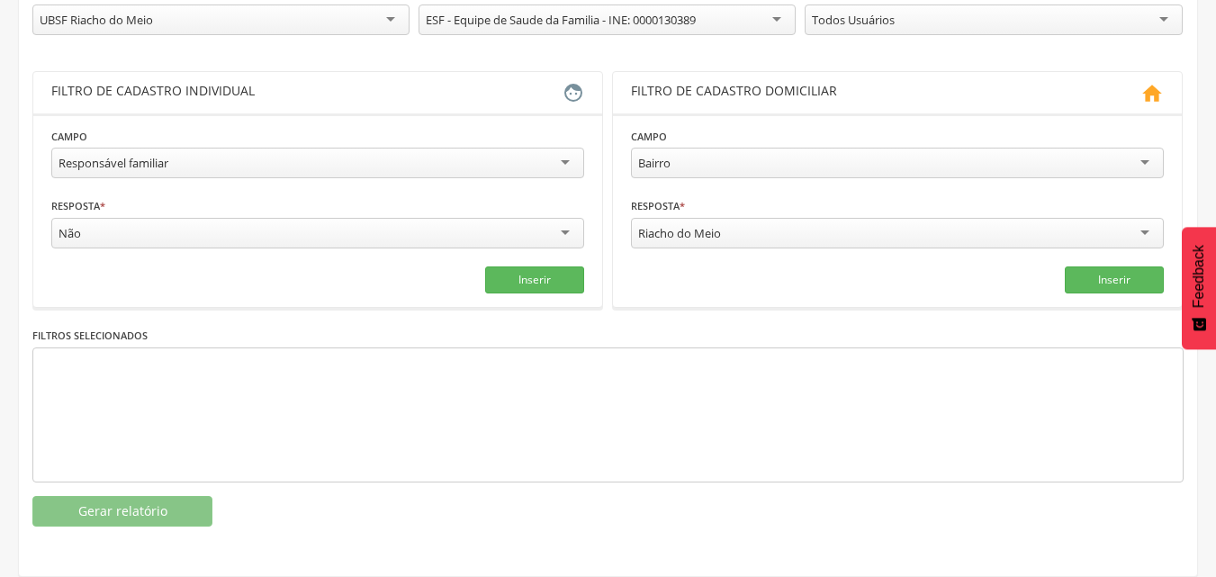
click at [564, 230] on div "Não" at bounding box center [317, 233] width 533 height 31
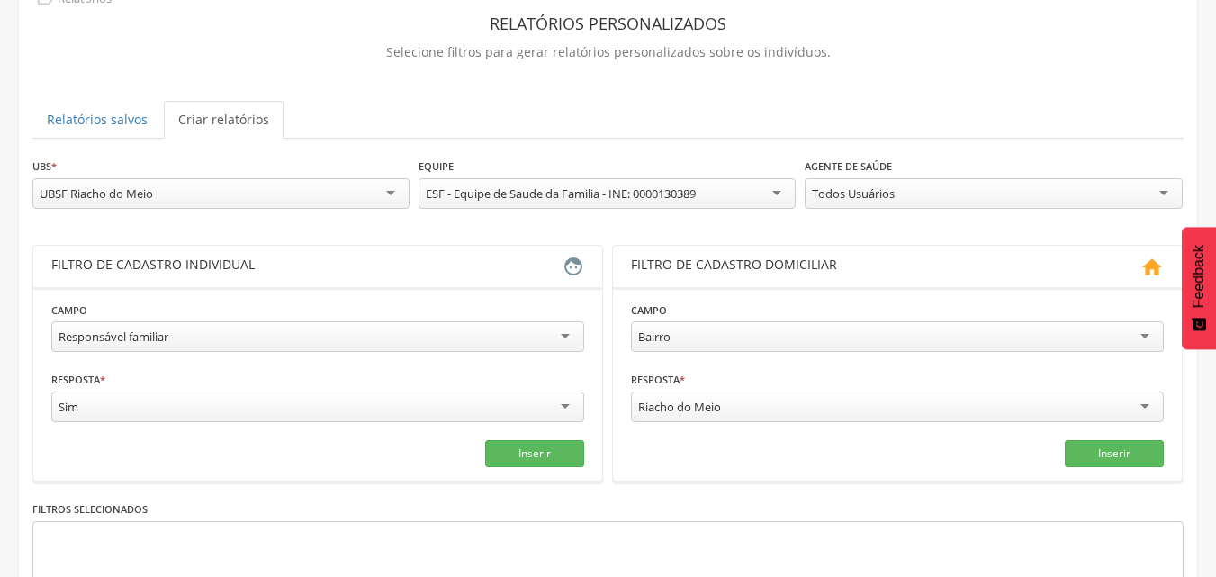
scroll to position [91, 0]
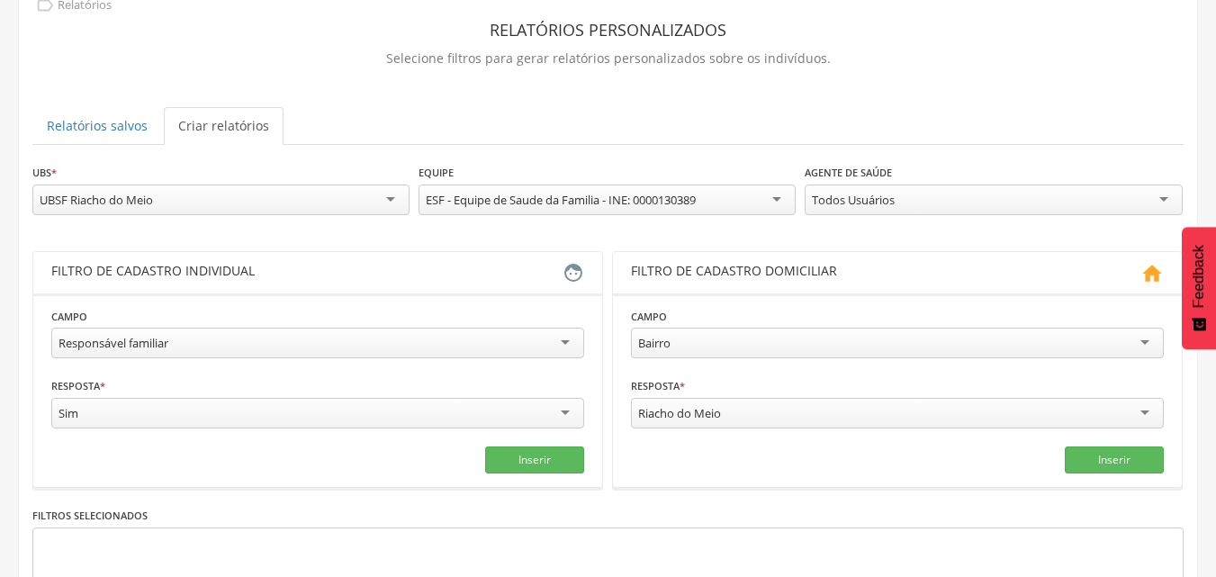
click at [566, 342] on div "Responsável familiar" at bounding box center [317, 343] width 533 height 31
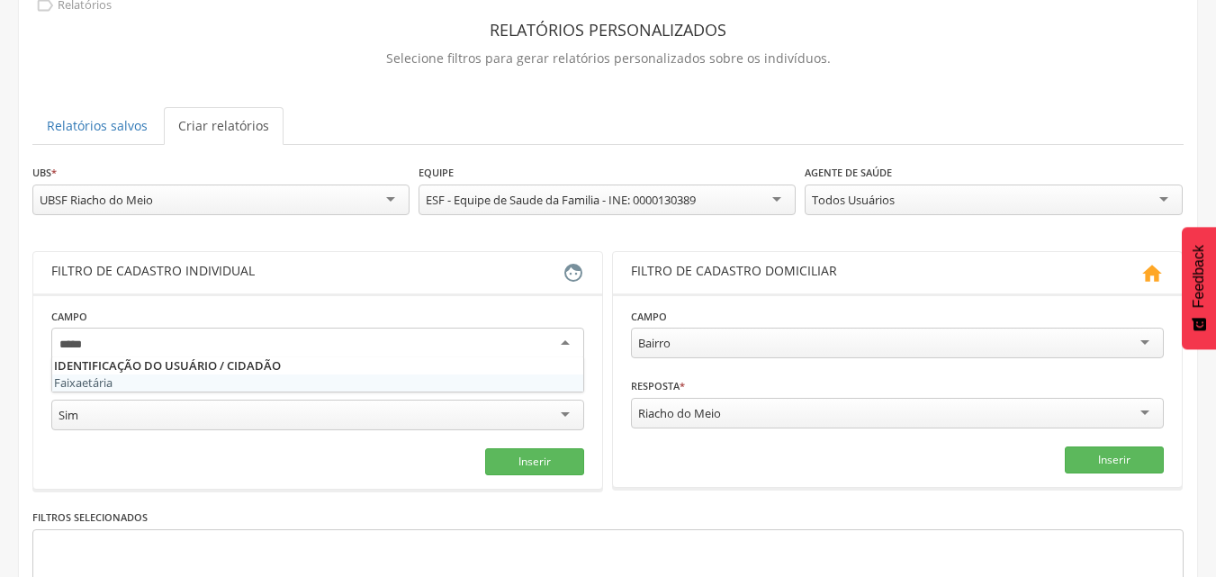
type input "*****"
click at [284, 373] on fieldset "Campo Faixa etária Resposta * *** Sim Sim Não Campo obrigatório Inserir" at bounding box center [317, 391] width 533 height 168
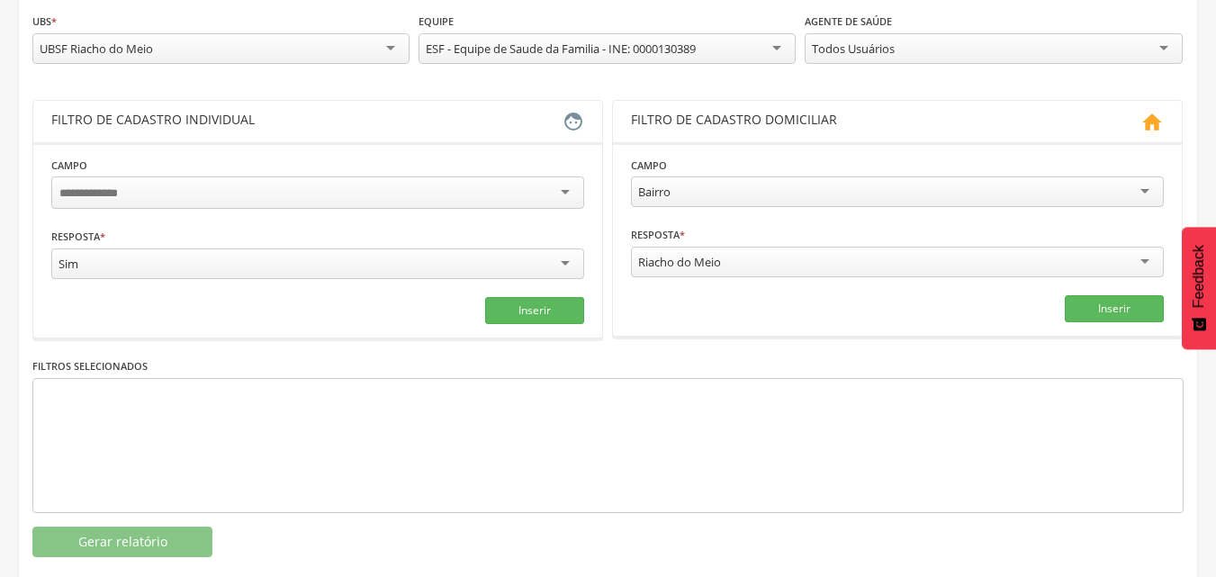
scroll to position [271, 0]
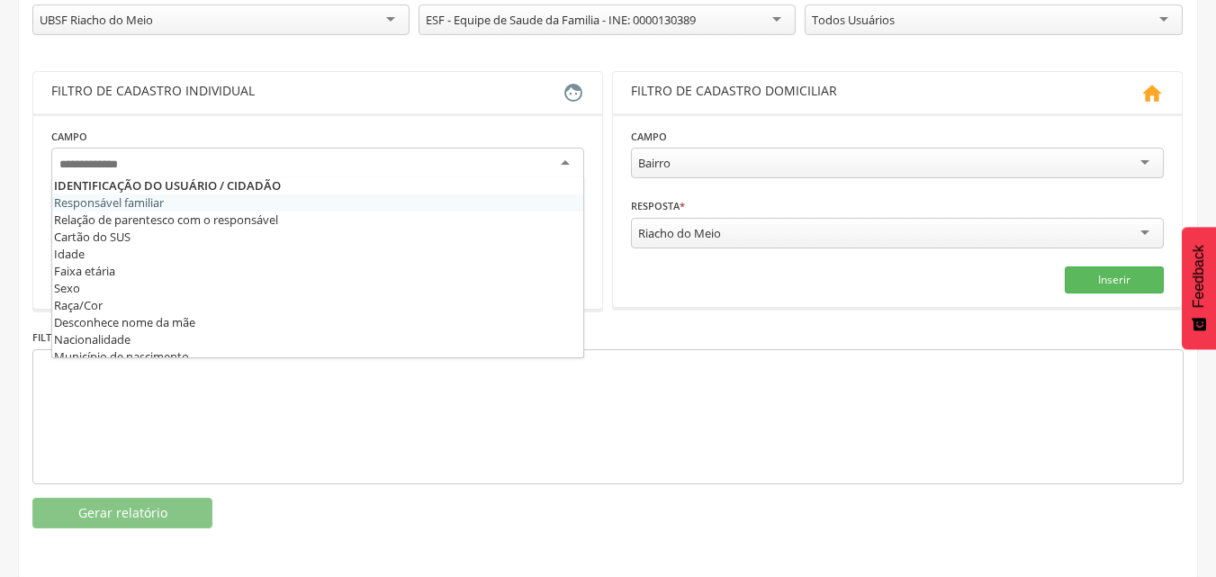
click at [569, 162] on div at bounding box center [317, 164] width 533 height 32
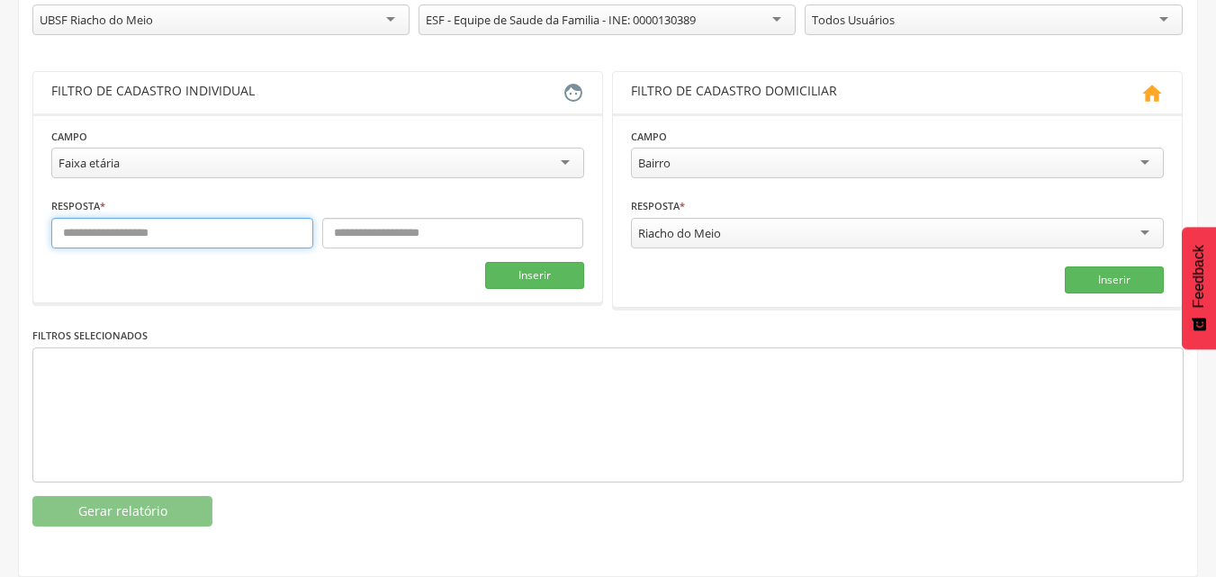
click at [103, 234] on input "text" at bounding box center [182, 233] width 262 height 31
type input "*"
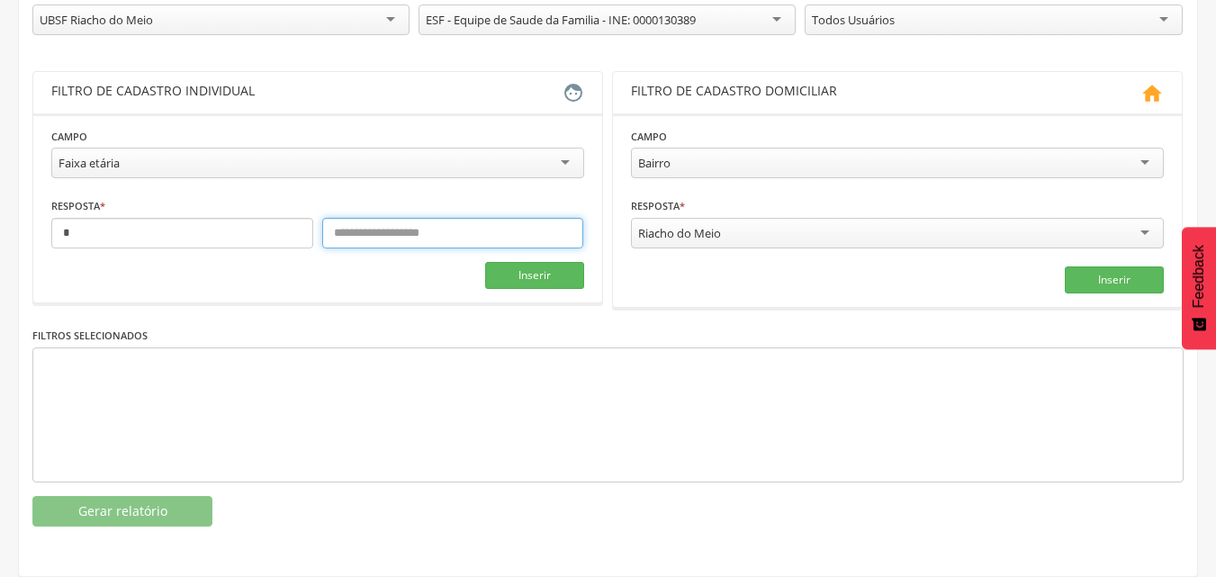
click at [374, 231] on input "text" at bounding box center [453, 233] width 262 height 31
type input "**"
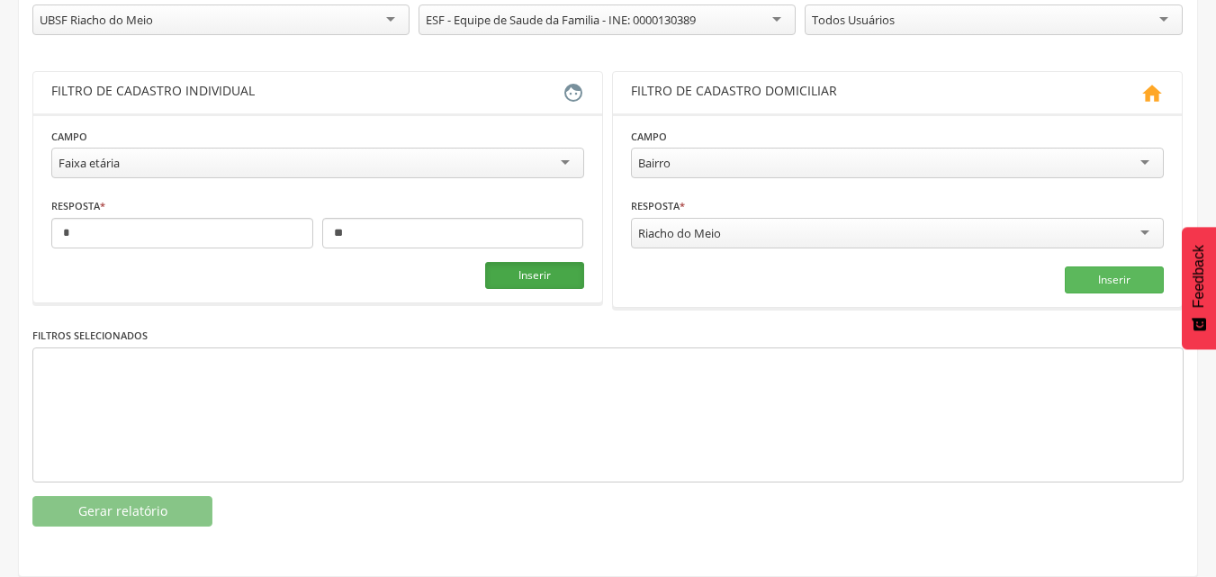
click at [536, 275] on button "Inserir" at bounding box center [534, 275] width 99 height 27
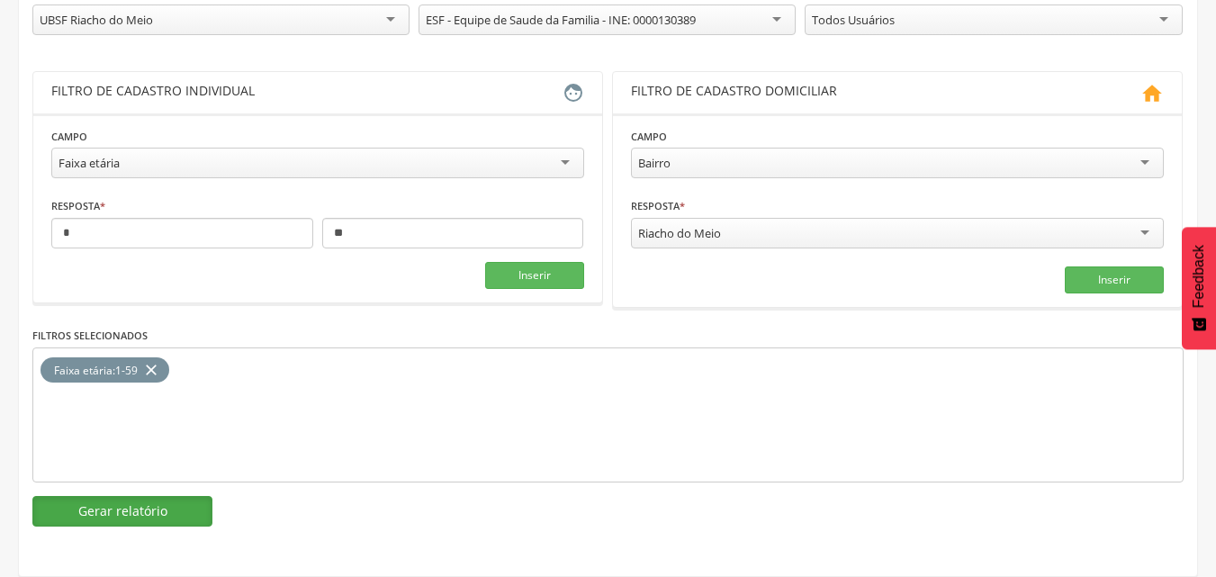
click at [152, 507] on button "Gerar relatório" at bounding box center [122, 511] width 180 height 31
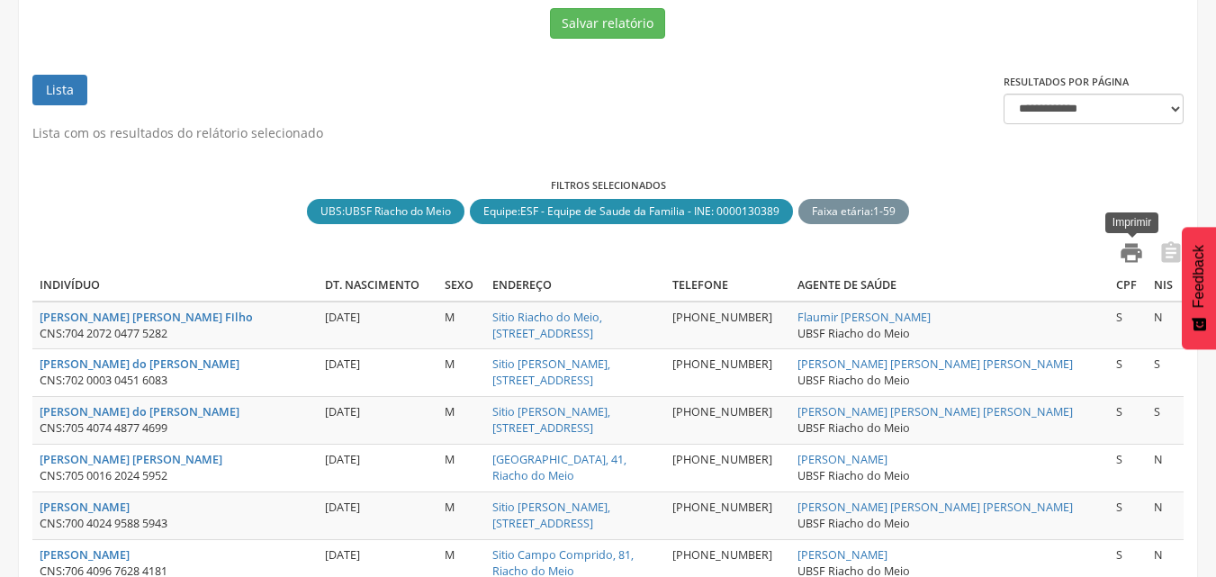
click at [1125, 249] on icon "" at bounding box center [1131, 252] width 25 height 25
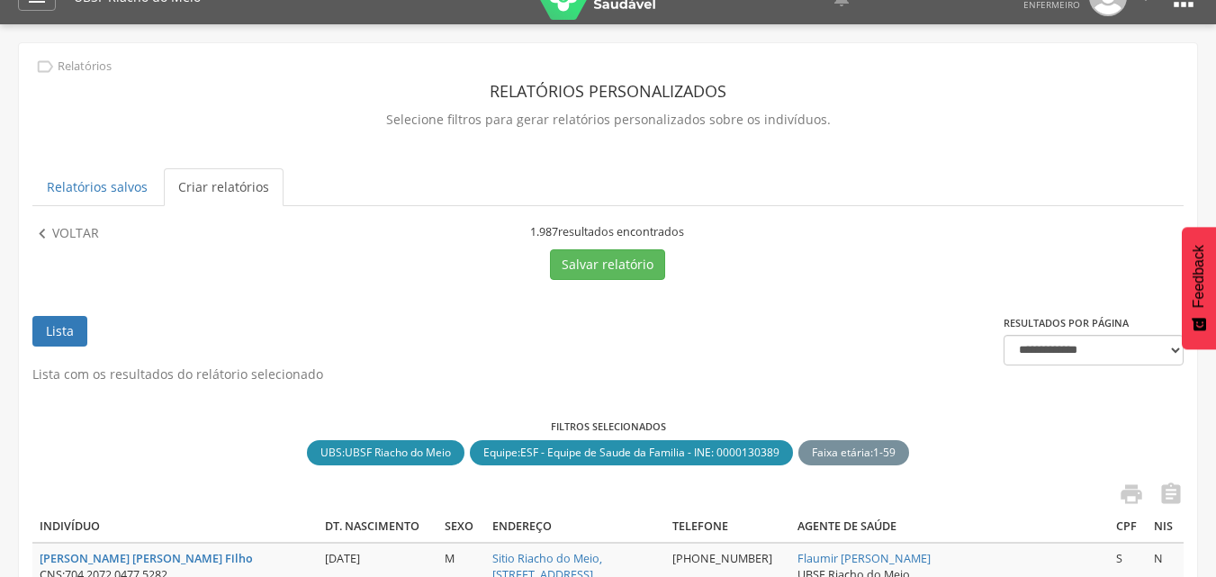
scroll to position [0, 0]
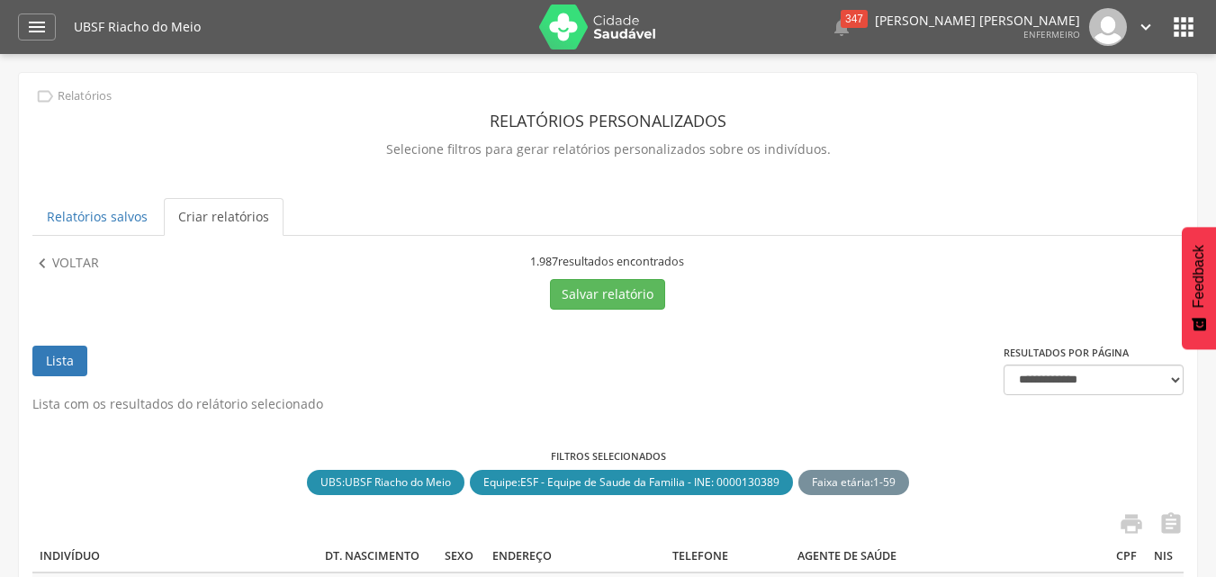
click at [215, 216] on link "Criar relatórios" at bounding box center [224, 217] width 120 height 38
click at [90, 262] on p "Voltar" at bounding box center [75, 264] width 47 height 20
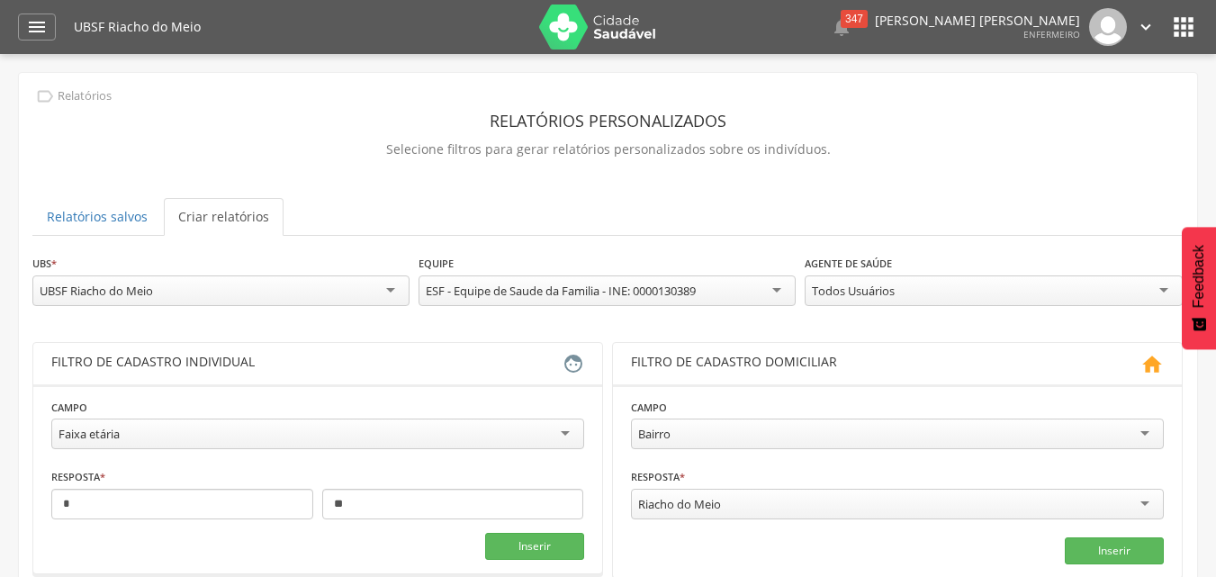
click at [1168, 287] on div "Todos Usuários" at bounding box center [993, 290] width 377 height 31
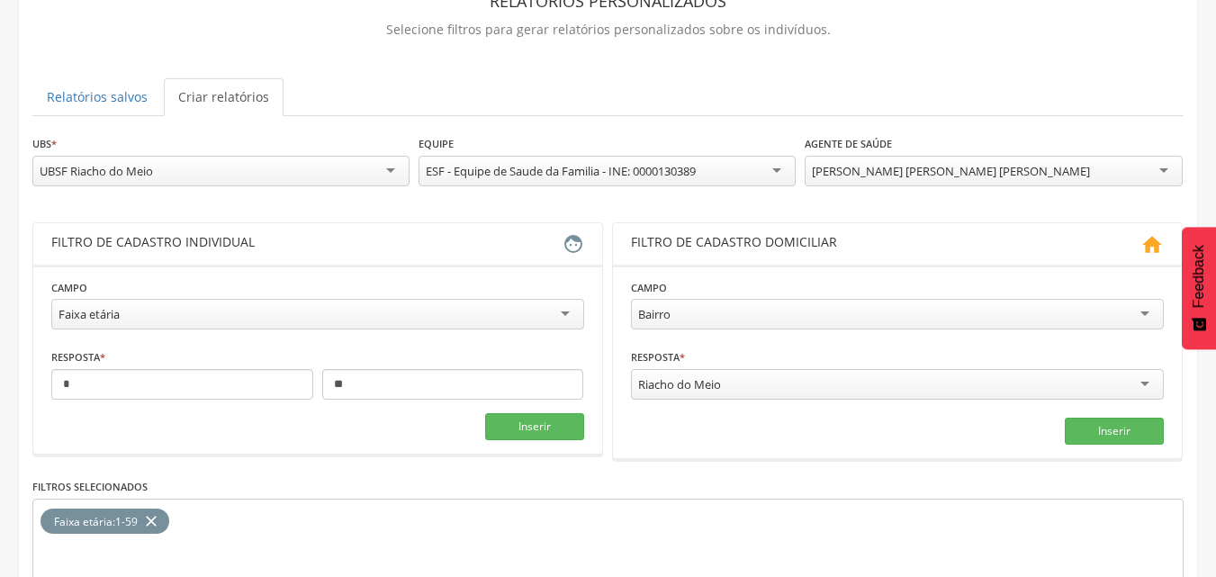
scroll to position [180, 0]
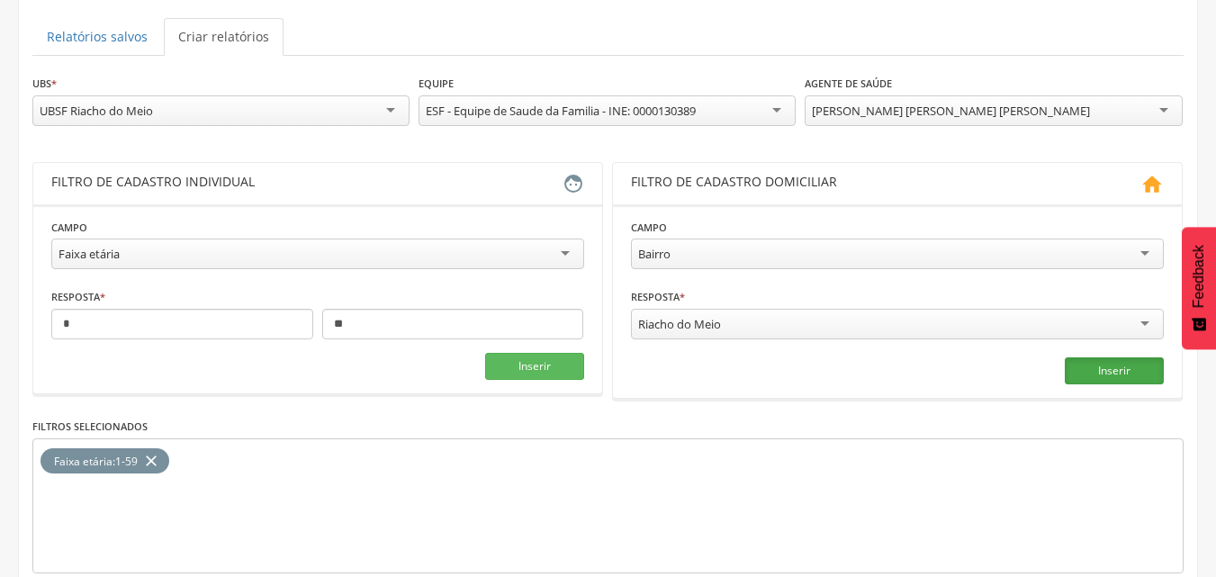
click at [1105, 365] on button "Inserir" at bounding box center [1114, 370] width 99 height 27
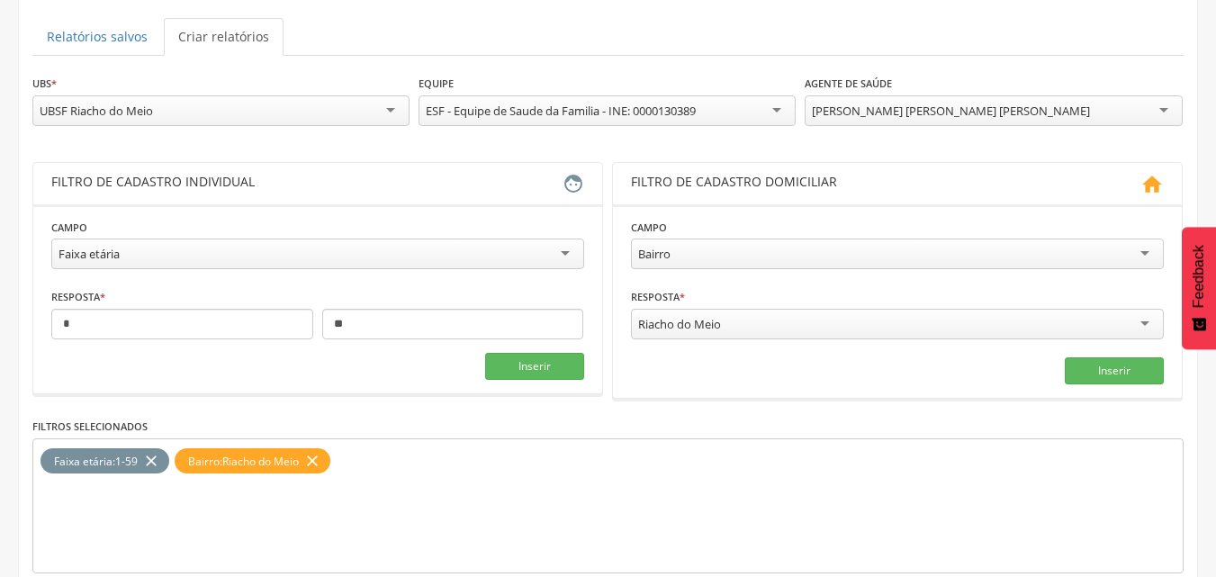
click at [239, 459] on span "Riacho do Meio" at bounding box center [260, 461] width 77 height 15
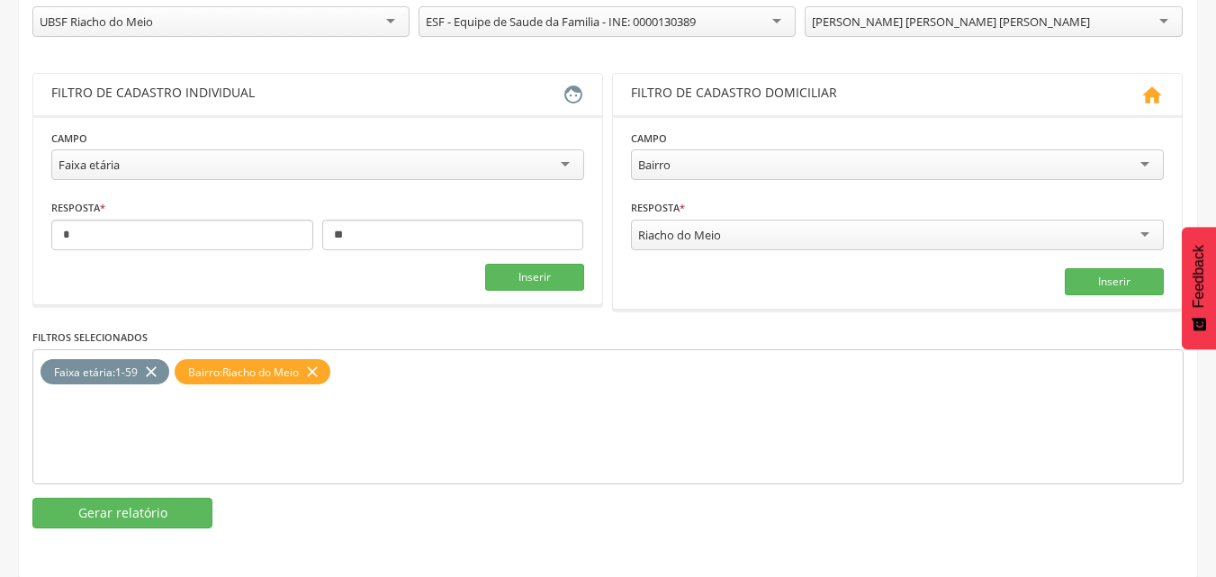
scroll to position [271, 0]
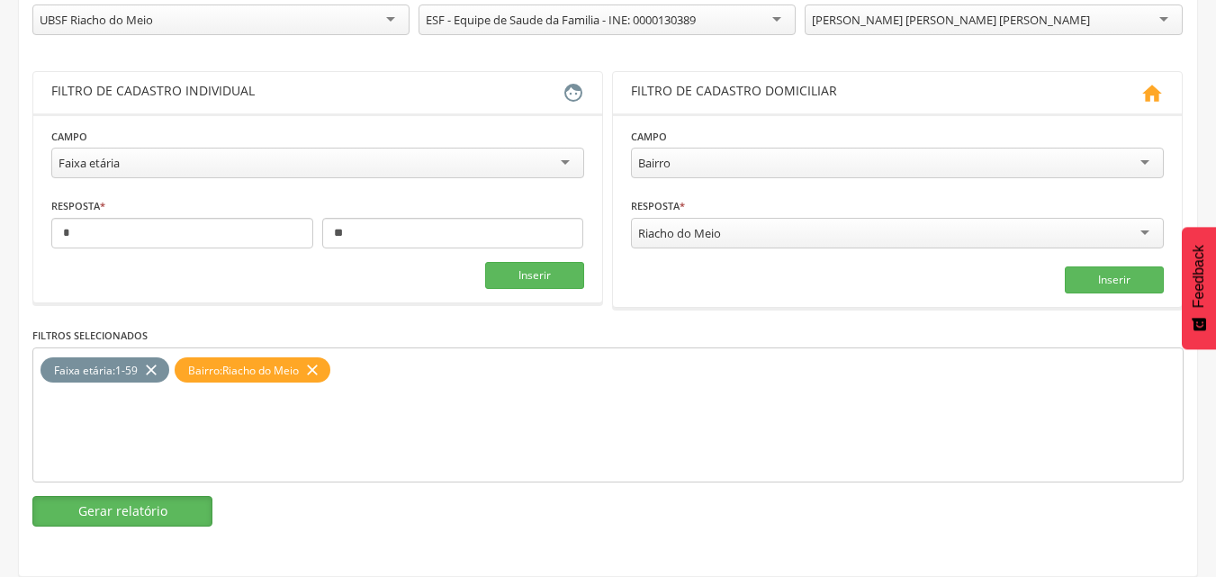
drag, startPoint x: 197, startPoint y: 516, endPoint x: 220, endPoint y: 508, distance: 23.9
click at [196, 518] on button "Gerar relatório" at bounding box center [122, 511] width 180 height 31
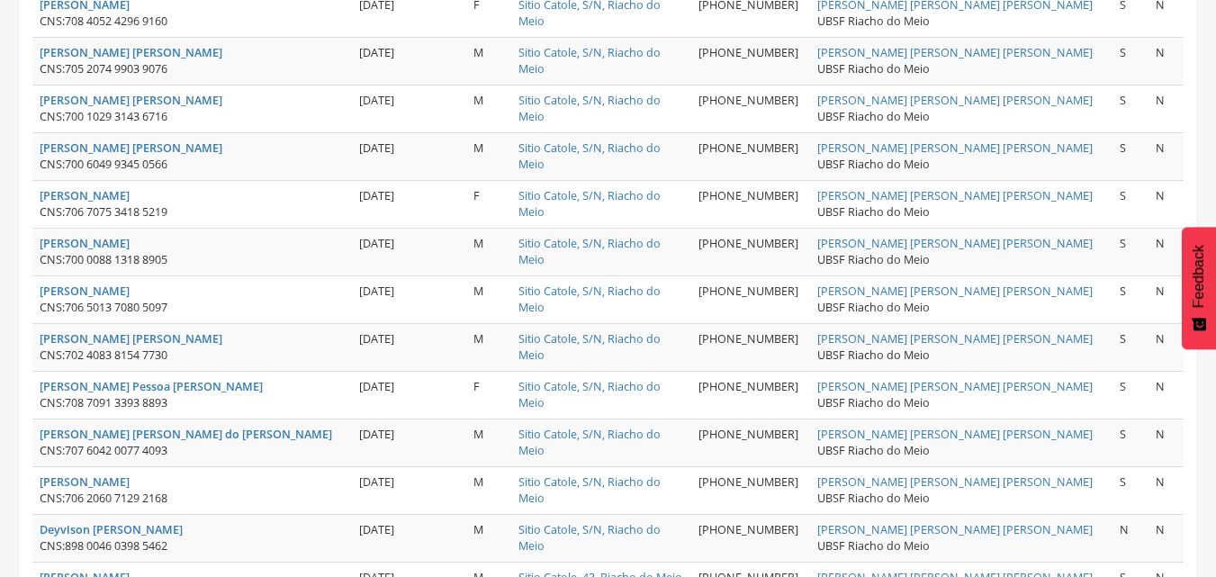
scroll to position [2514, 0]
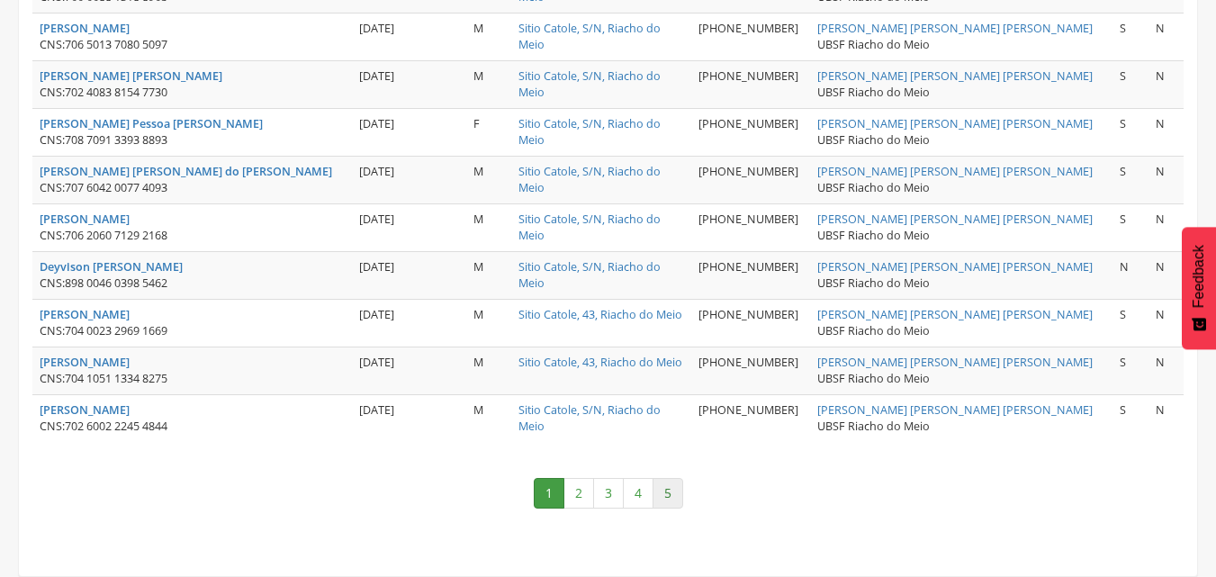
click at [673, 492] on link "5" at bounding box center [668, 493] width 31 height 31
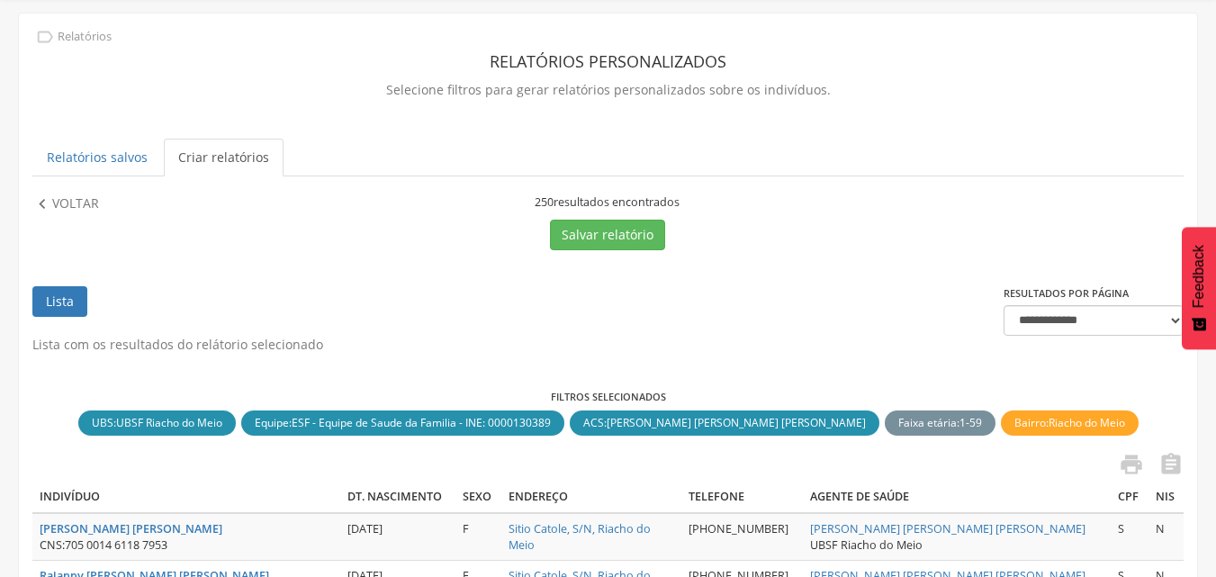
scroll to position [90, 0]
